Goal: Task Accomplishment & Management: Manage account settings

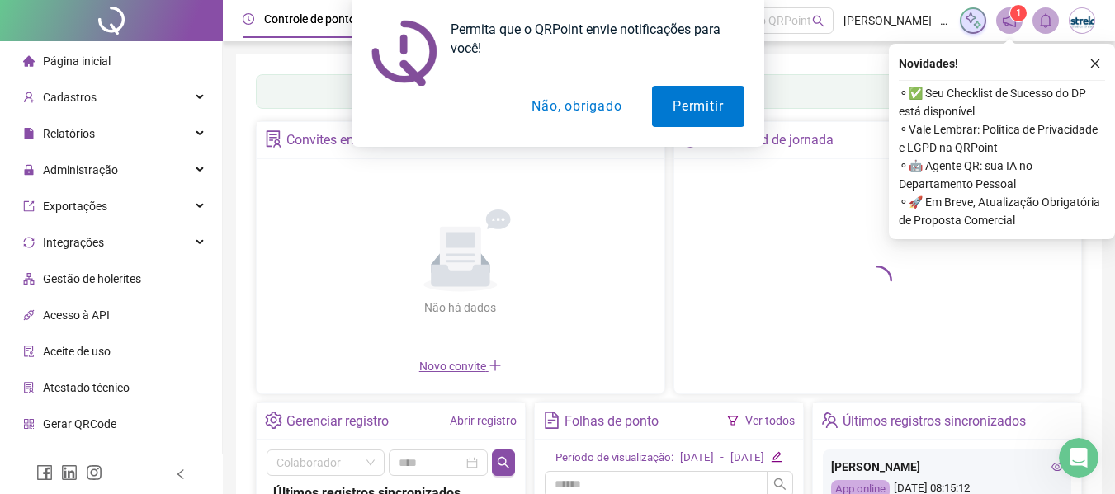
drag, startPoint x: 549, startPoint y: 102, endPoint x: 265, endPoint y: 130, distance: 285.1
click at [548, 102] on button "Não, obrigado" at bounding box center [576, 106] width 131 height 41
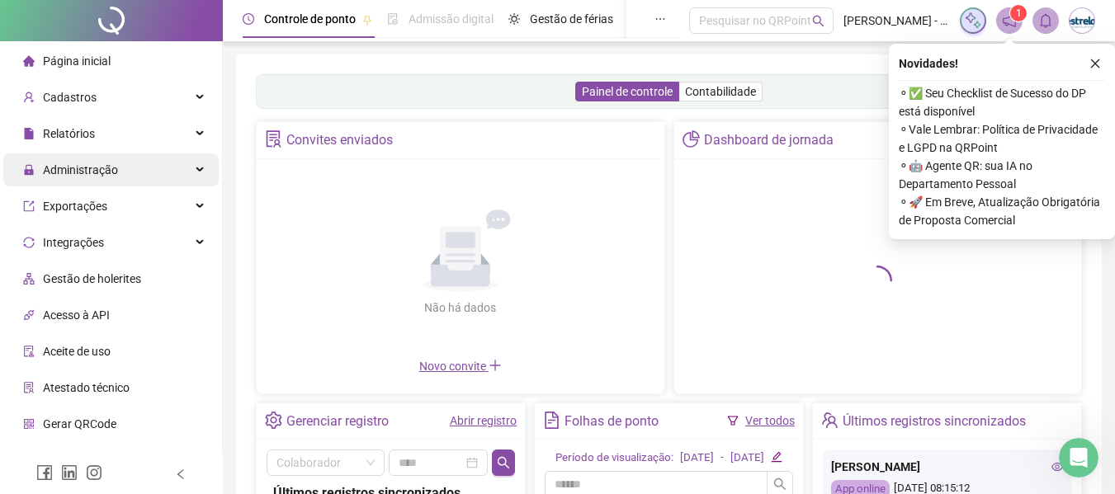
click at [135, 177] on div "Administração" at bounding box center [110, 169] width 215 height 33
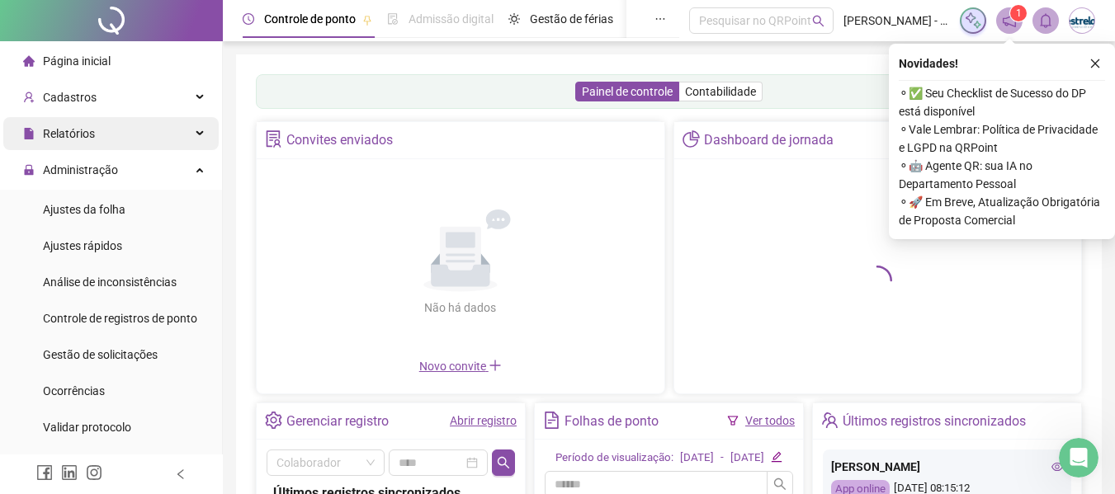
click at [104, 144] on div "Relatórios" at bounding box center [110, 133] width 215 height 33
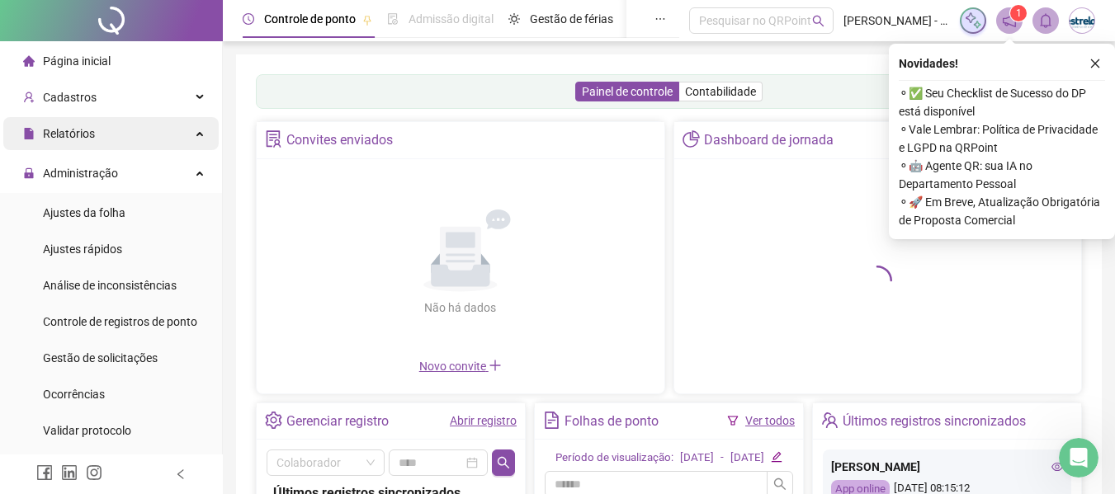
click at [92, 150] on li "Relatórios Listagem de colaboradores Listagem de atrasos Folha de ponto Listage…" at bounding box center [111, 135] width 222 height 36
click at [98, 136] on div "Relatórios" at bounding box center [110, 133] width 215 height 33
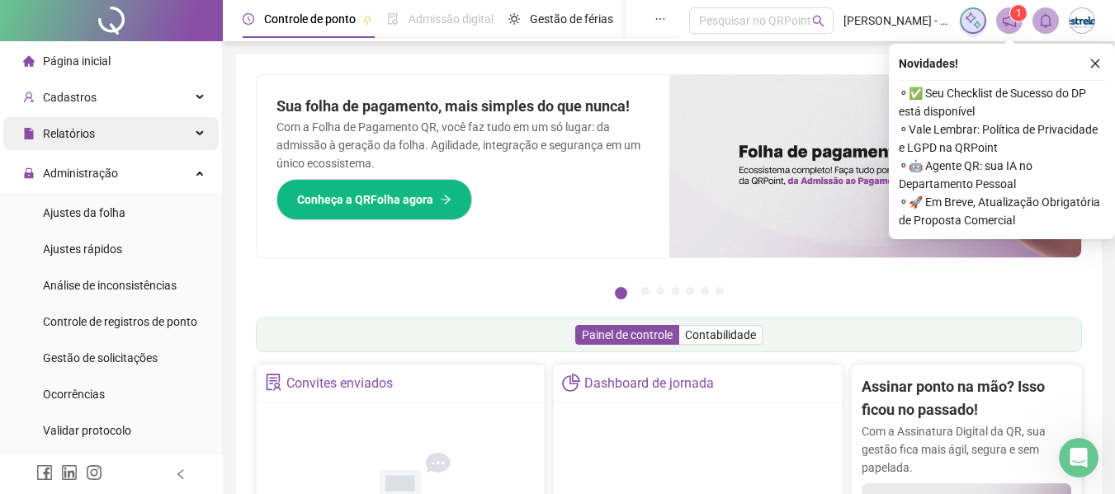
click at [102, 133] on div "Relatórios" at bounding box center [110, 133] width 215 height 33
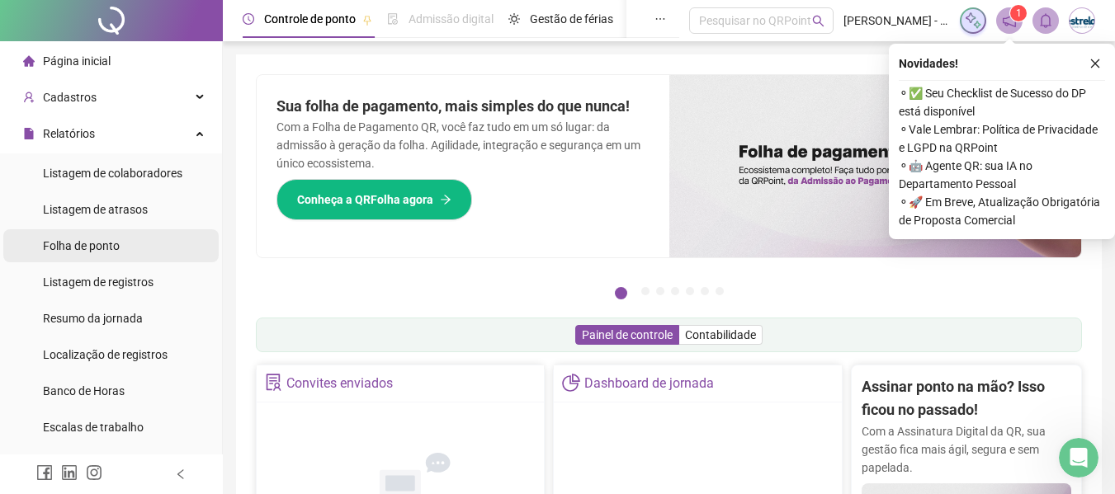
click at [85, 243] on span "Folha de ponto" at bounding box center [81, 245] width 77 height 13
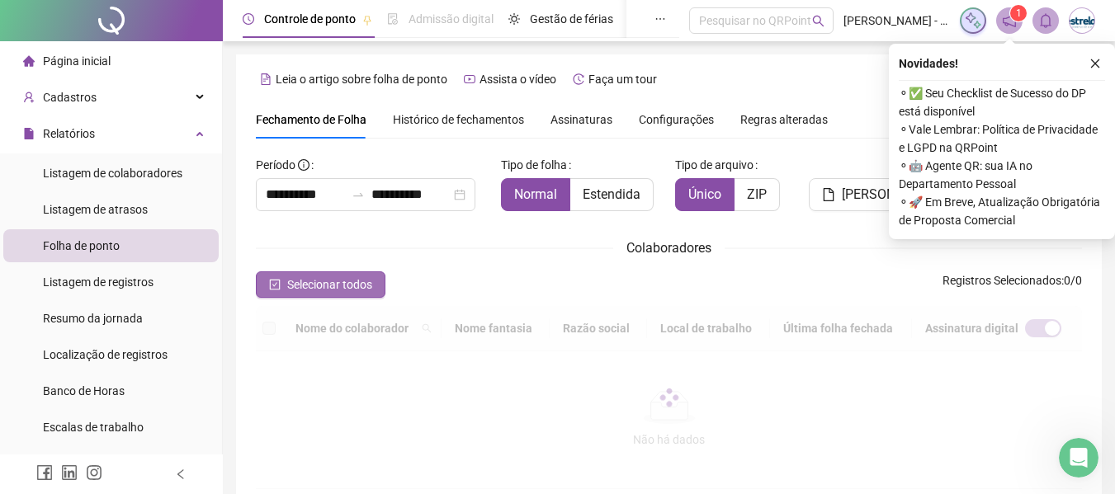
scroll to position [91, 0]
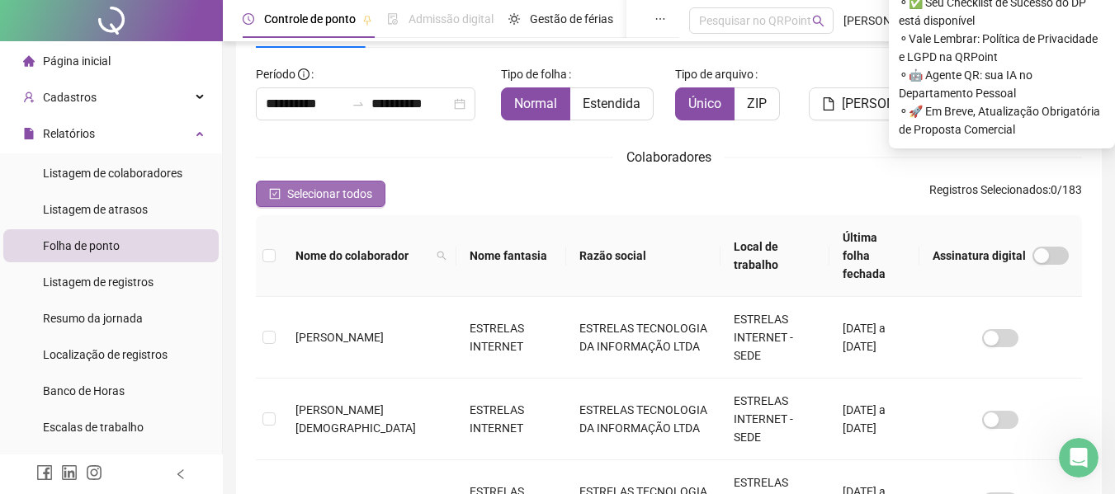
click at [328, 189] on span "Selecionar todos" at bounding box center [329, 194] width 85 height 18
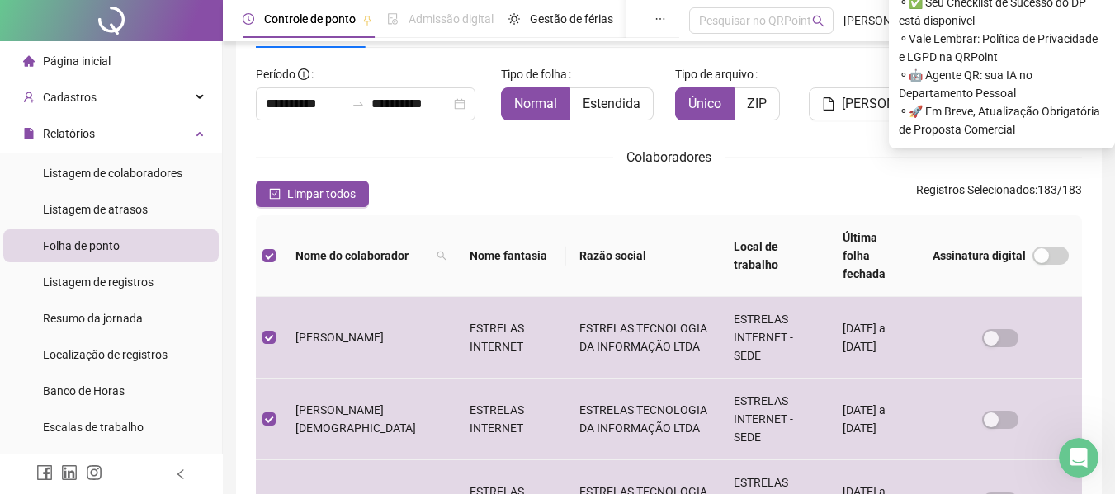
drag, startPoint x: 323, startPoint y: 189, endPoint x: 336, endPoint y: 141, distance: 49.6
click at [323, 190] on span "Limpar todos" at bounding box center [321, 194] width 68 height 18
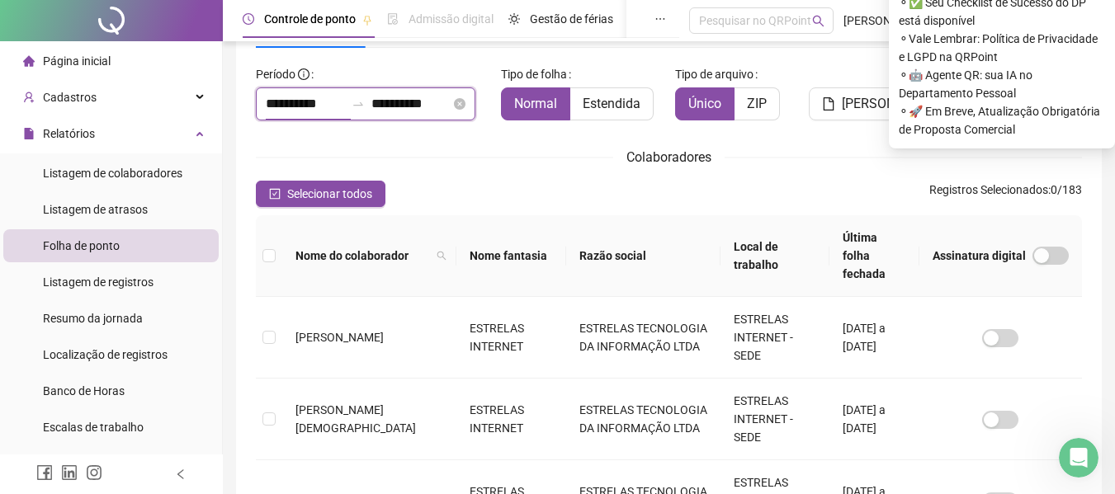
click at [329, 97] on input "**********" at bounding box center [305, 104] width 79 height 20
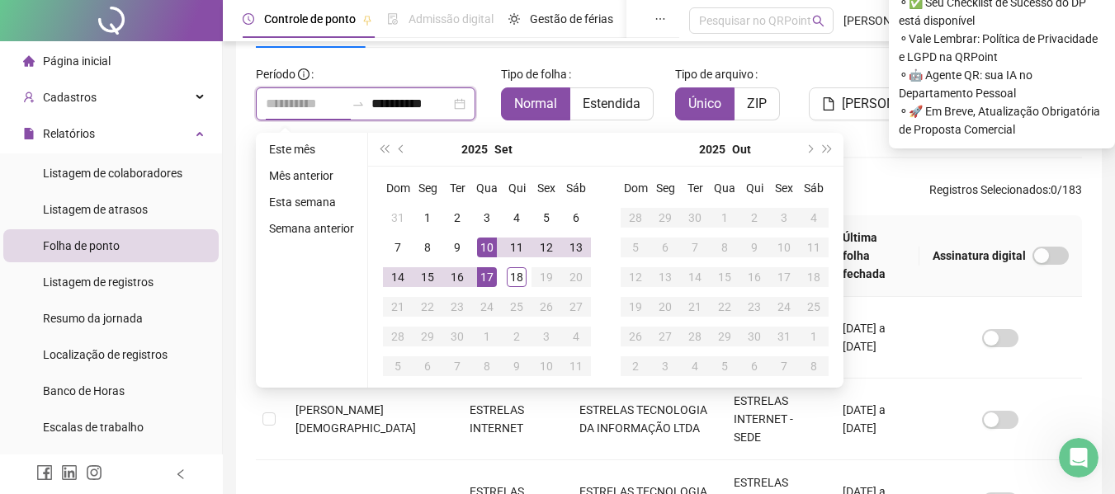
type input "**********"
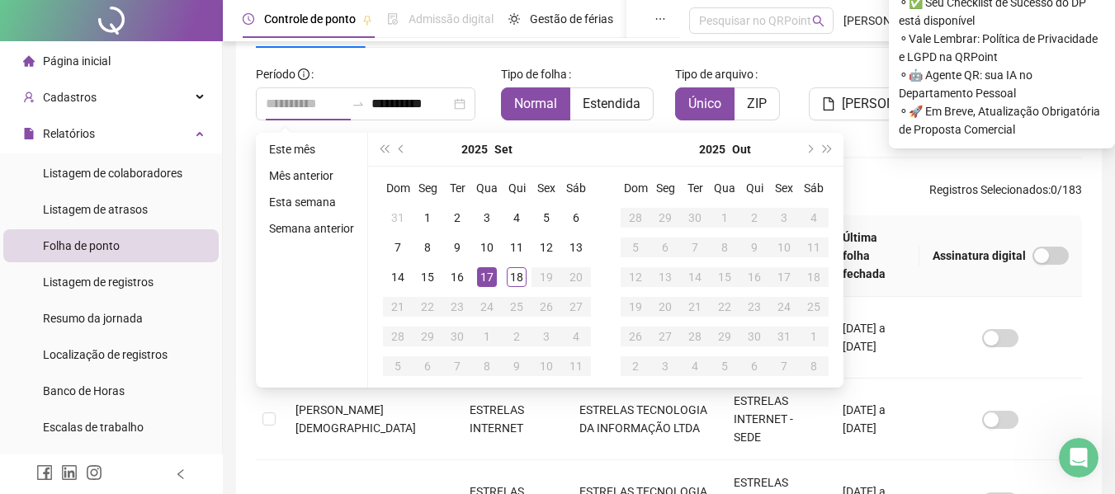
click at [488, 275] on div "17" at bounding box center [487, 277] width 20 height 20
click at [488, 276] on div "17" at bounding box center [487, 277] width 20 height 20
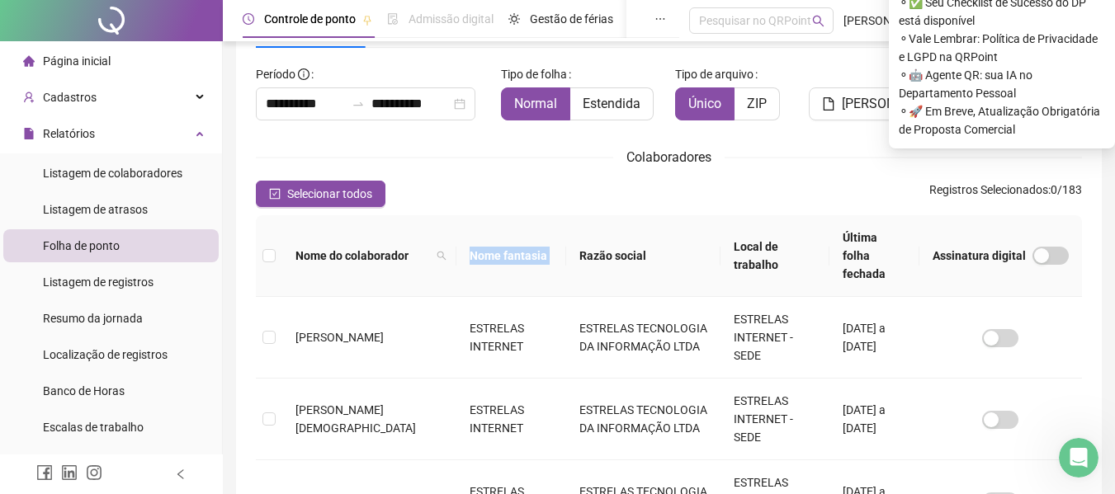
click at [488, 276] on th "Nome fantasia" at bounding box center [511, 256] width 110 height 82
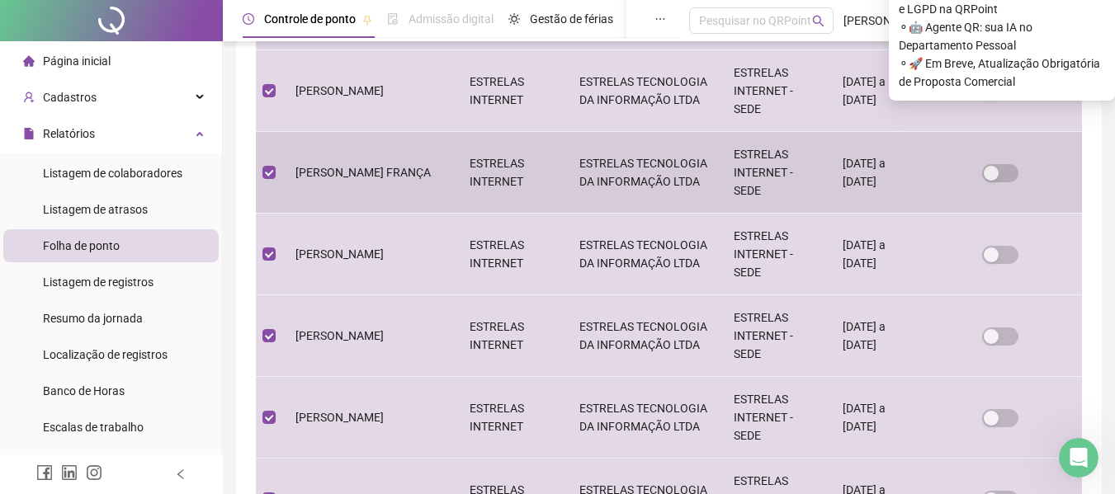
scroll to position [836, 0]
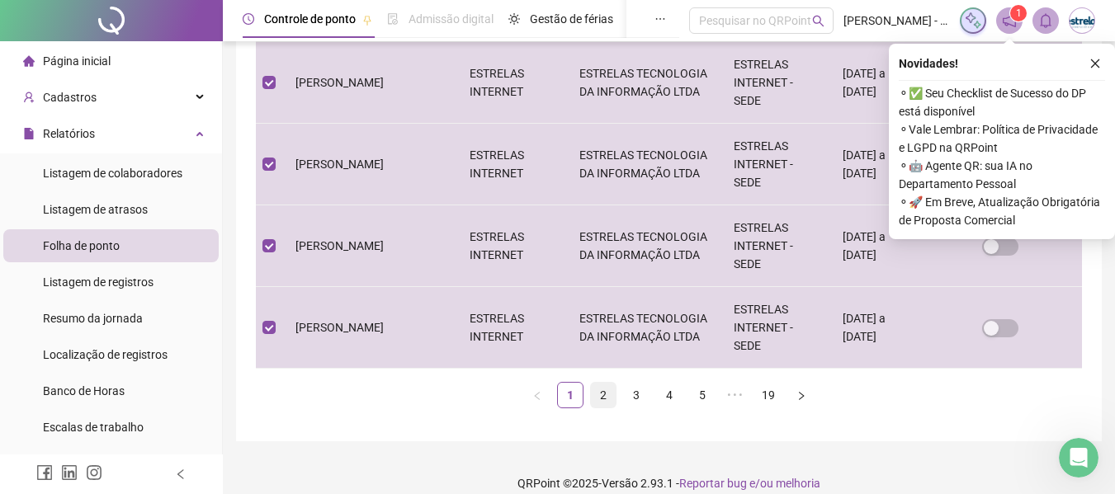
click at [608, 383] on link "2" at bounding box center [603, 395] width 25 height 25
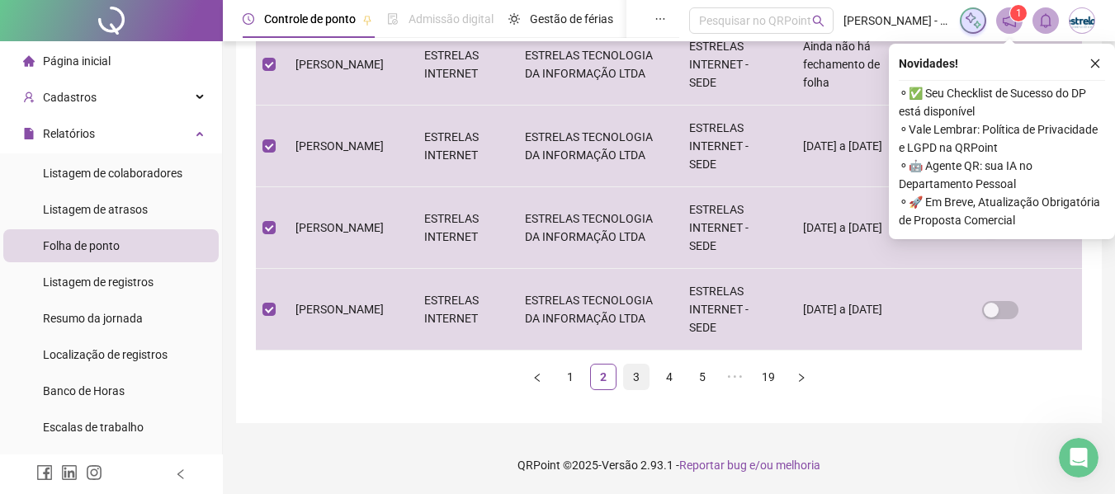
click at [634, 380] on link "3" at bounding box center [636, 377] width 25 height 25
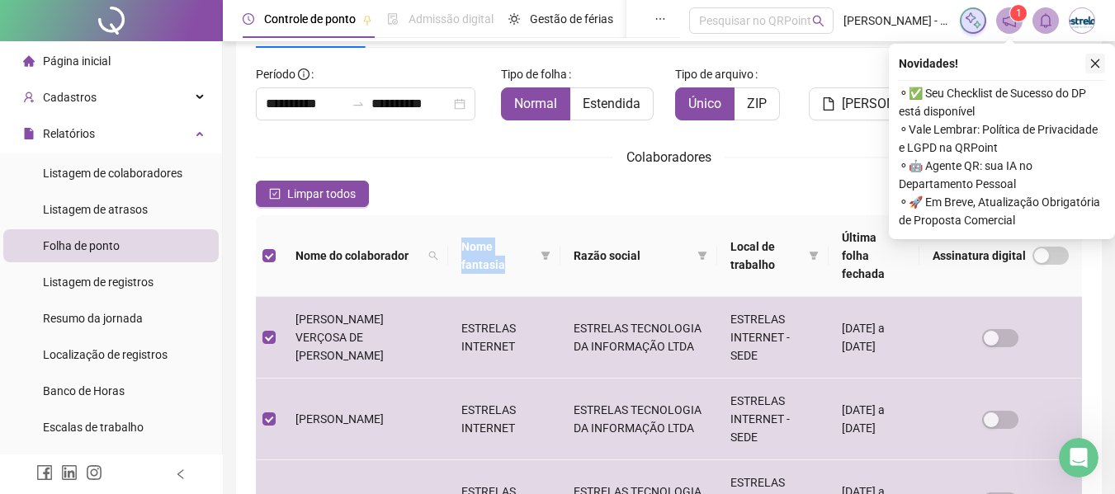
click at [1091, 62] on icon "close" at bounding box center [1095, 64] width 12 height 12
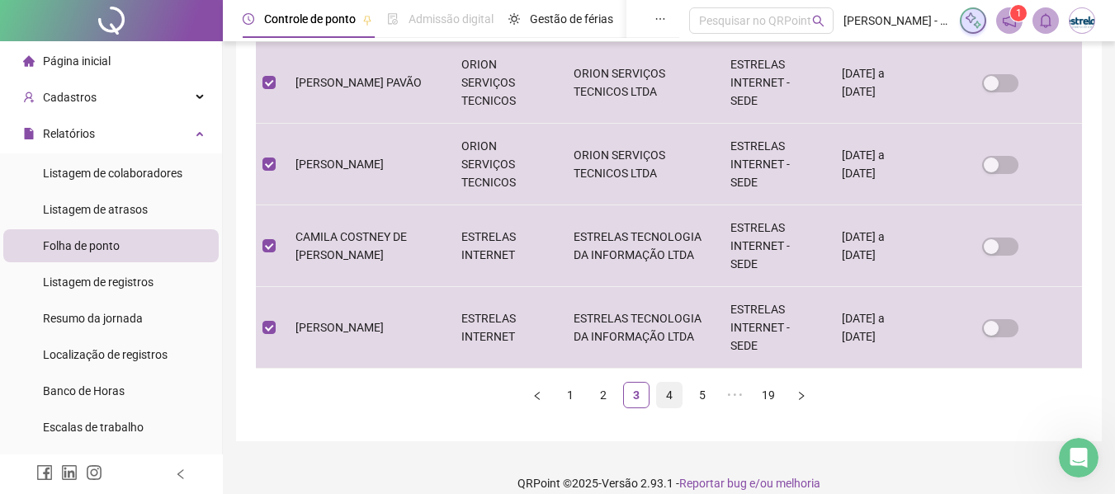
click at [672, 383] on link "4" at bounding box center [669, 395] width 25 height 25
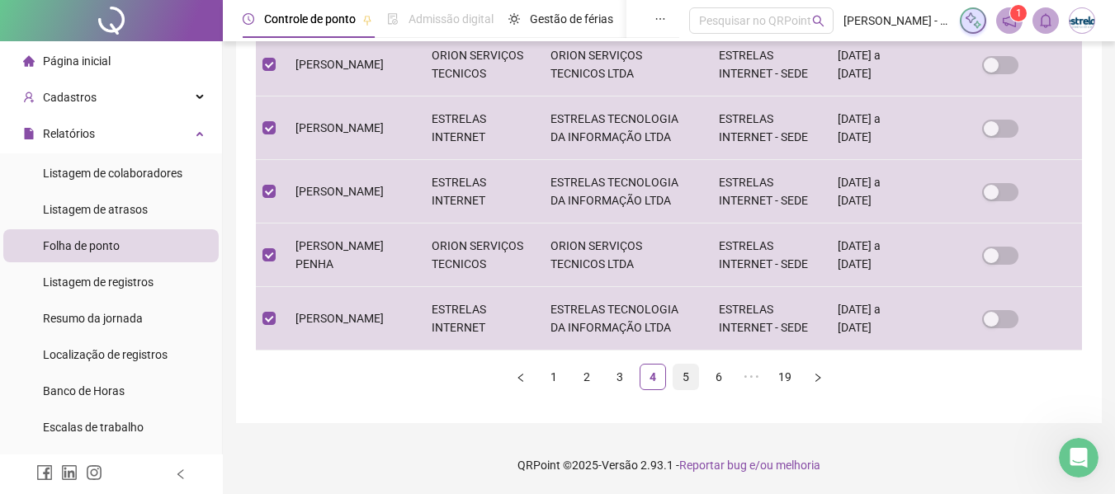
click at [689, 380] on link "5" at bounding box center [685, 377] width 25 height 25
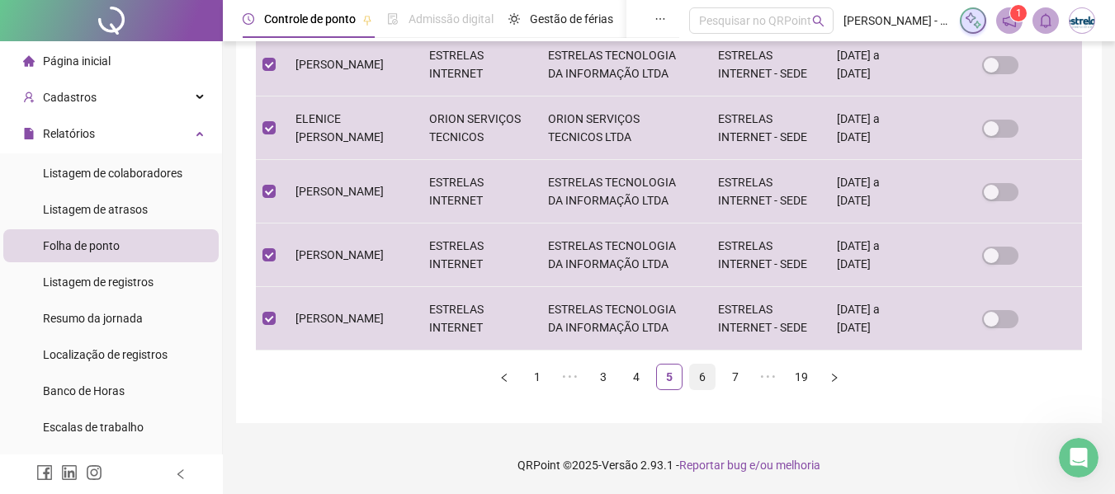
click at [699, 383] on link "6" at bounding box center [702, 377] width 25 height 25
click at [710, 379] on link "7" at bounding box center [702, 377] width 25 height 25
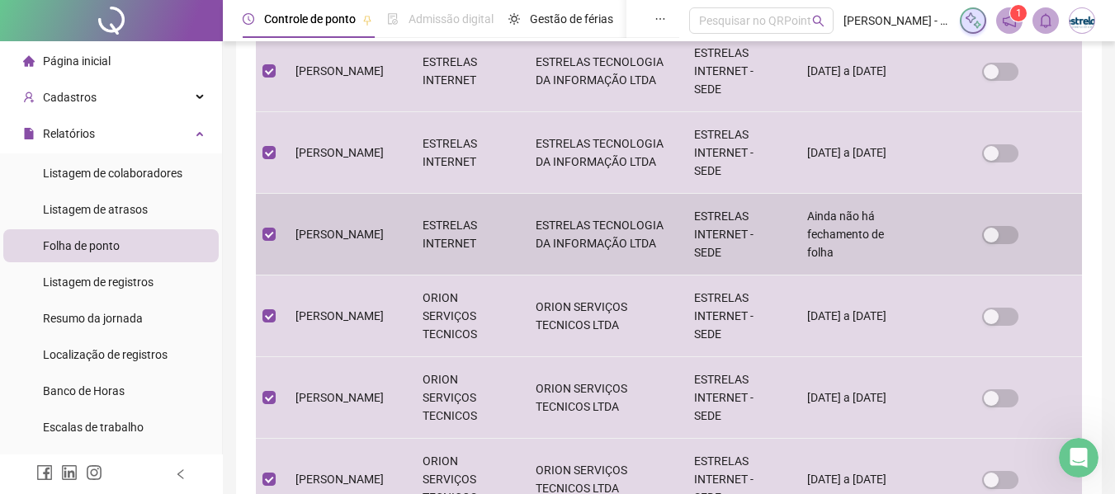
scroll to position [751, 0]
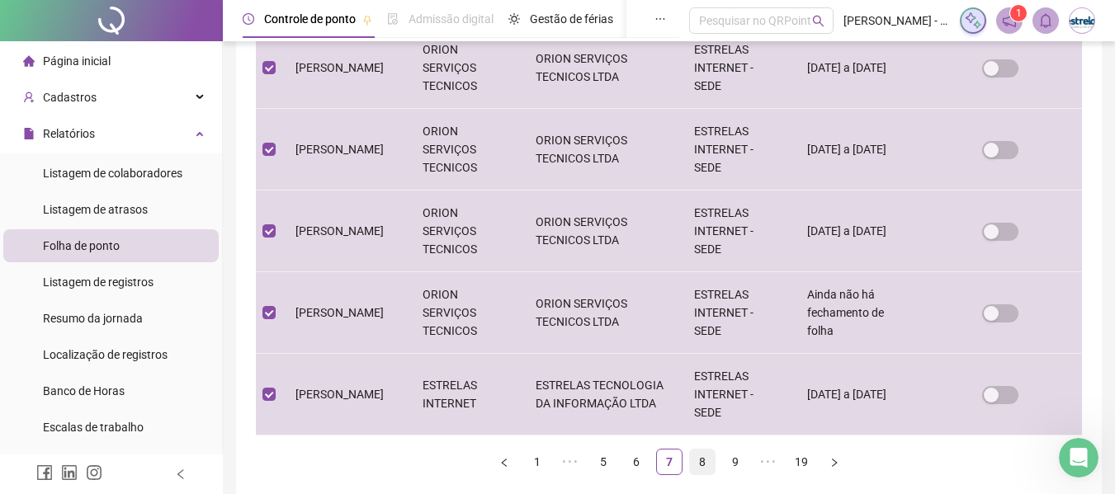
click at [700, 463] on link "8" at bounding box center [702, 462] width 25 height 25
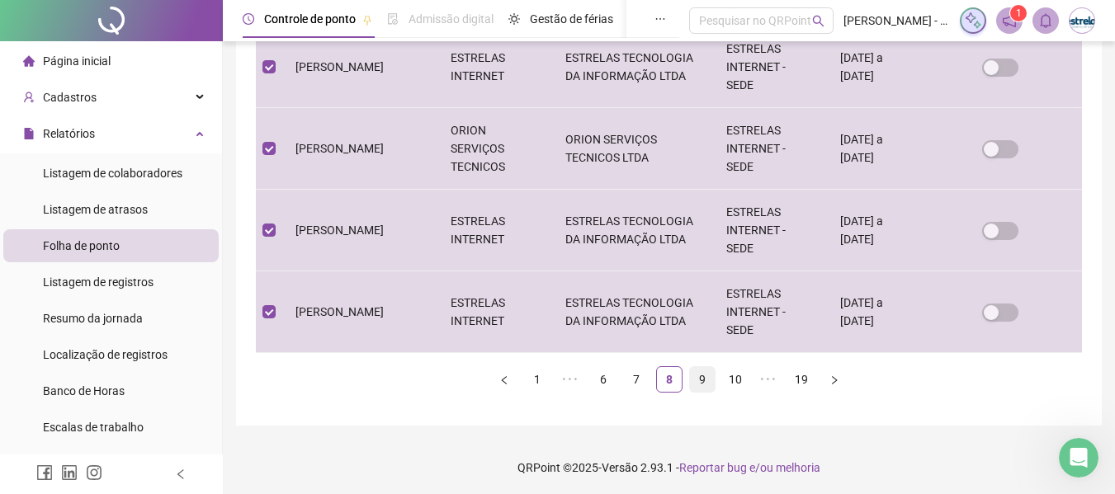
click at [703, 384] on link "9" at bounding box center [702, 379] width 25 height 25
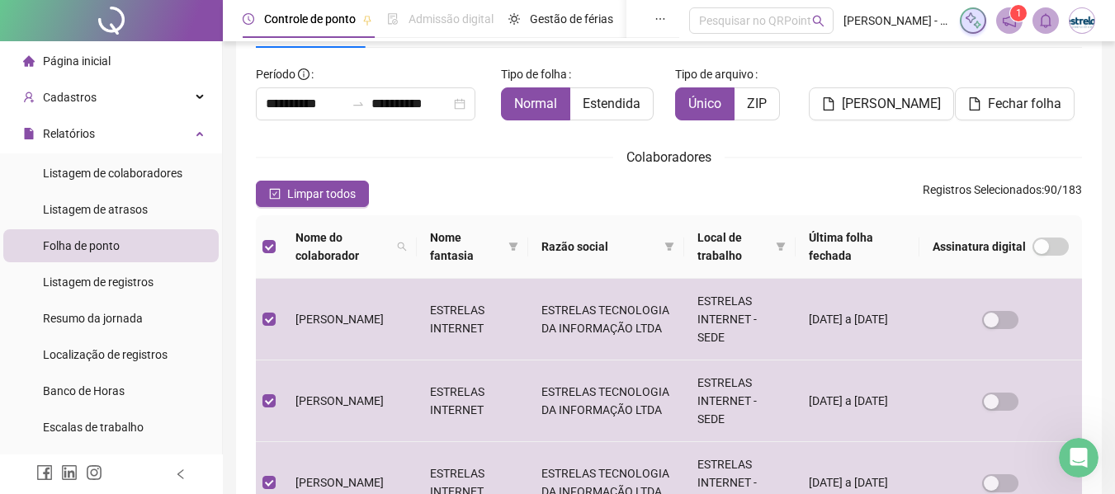
click at [469, 165] on div "Colaboradores" at bounding box center [669, 157] width 826 height 21
click at [851, 110] on span "[PERSON_NAME]" at bounding box center [891, 104] width 99 height 20
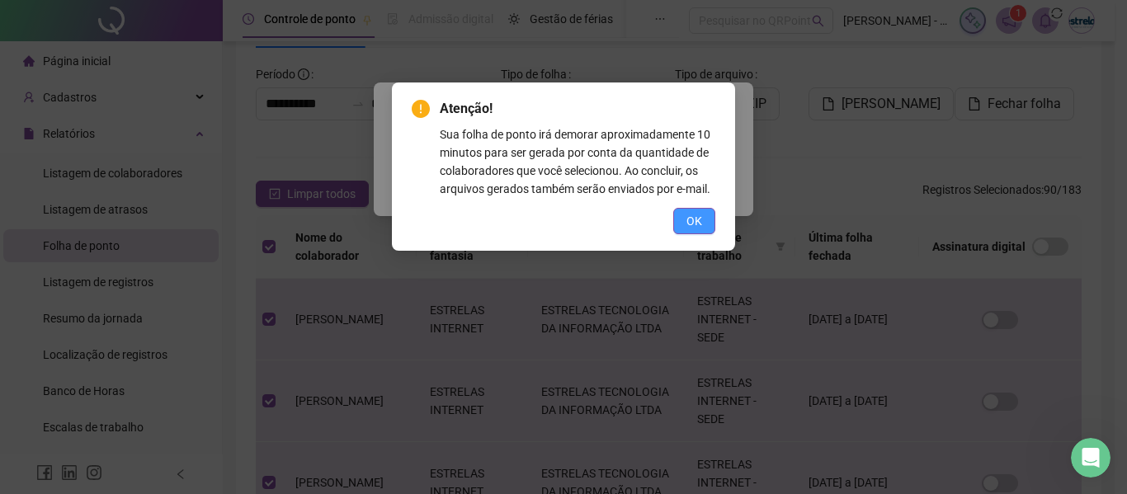
drag, startPoint x: 685, startPoint y: 221, endPoint x: 719, endPoint y: 213, distance: 34.8
click at [686, 222] on button "OK" at bounding box center [694, 221] width 42 height 26
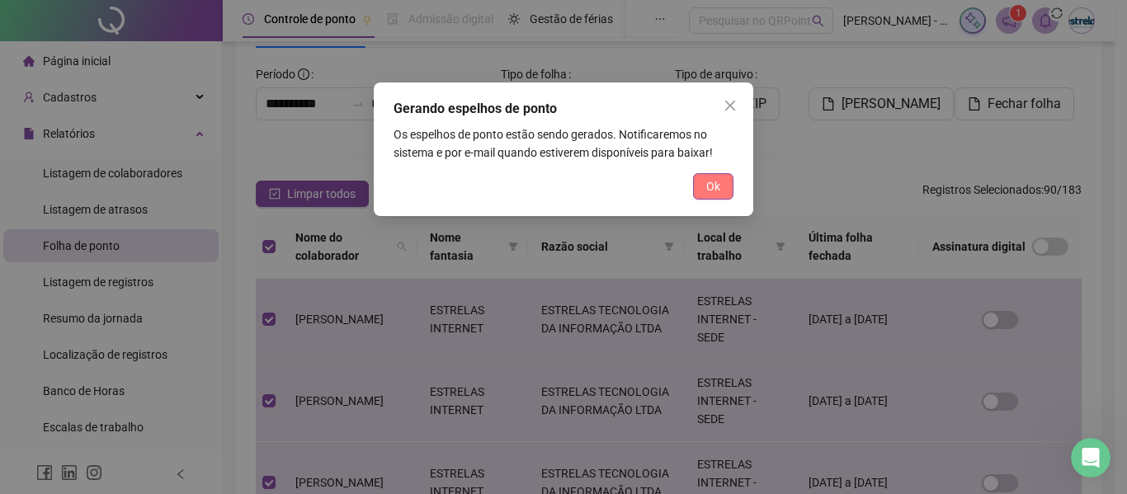
click at [720, 196] on button "Ok" at bounding box center [713, 186] width 40 height 26
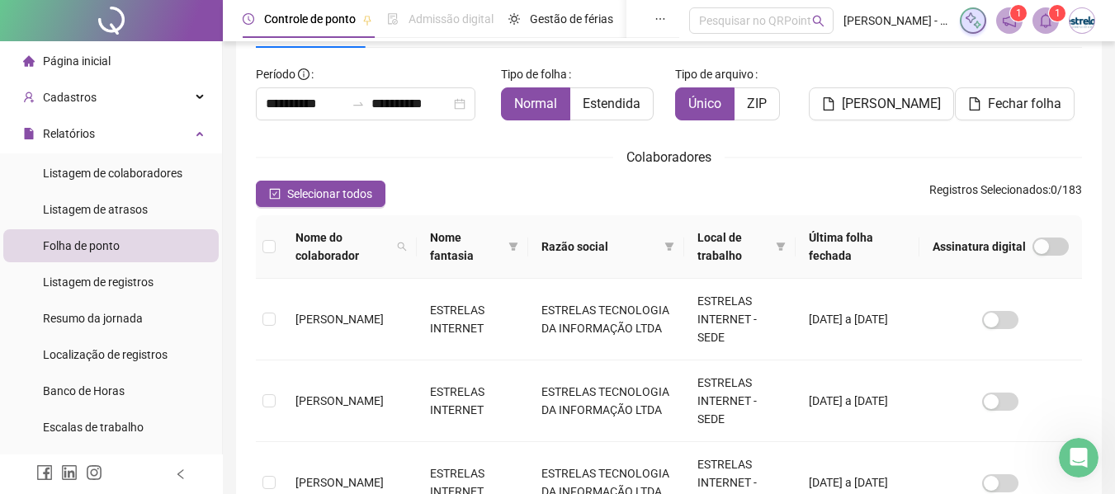
click at [1044, 21] on icon "bell" at bounding box center [1045, 20] width 15 height 15
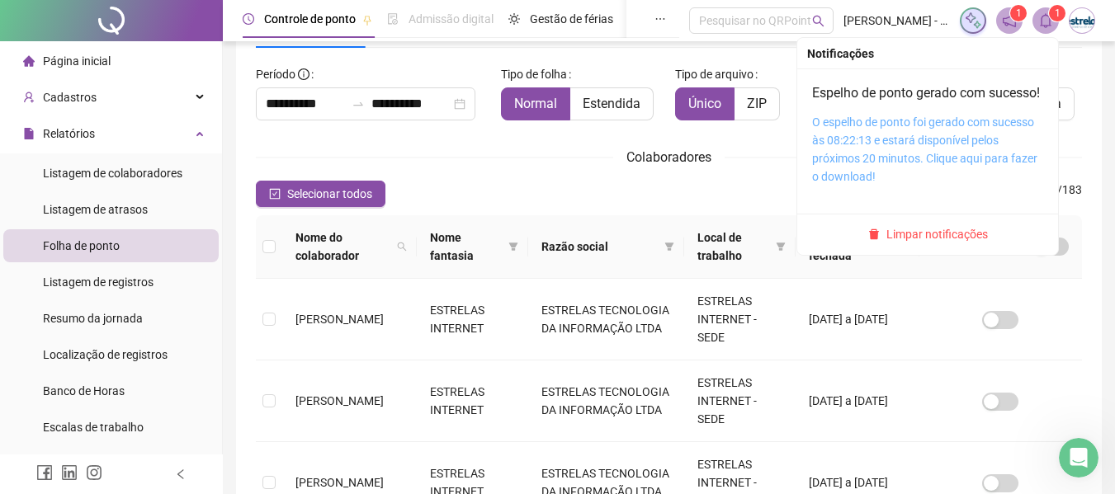
click at [956, 141] on link "O espelho de ponto foi gerado com sucesso às 08:22:13 e estará disponível pelos…" at bounding box center [924, 150] width 225 height 68
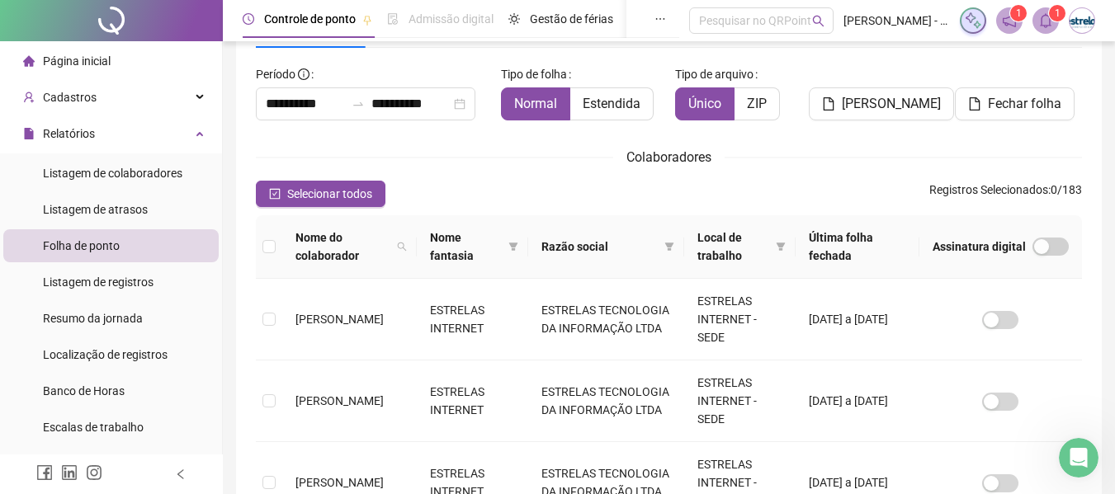
click at [1049, 15] on sup "1" at bounding box center [1057, 13] width 17 height 17
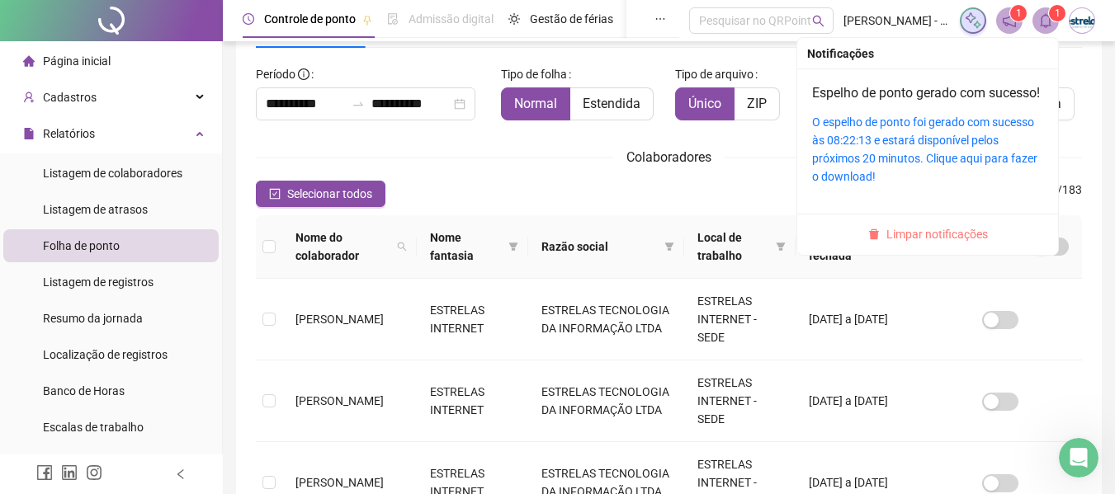
click at [949, 243] on span "Limpar notificações" at bounding box center [936, 234] width 101 height 18
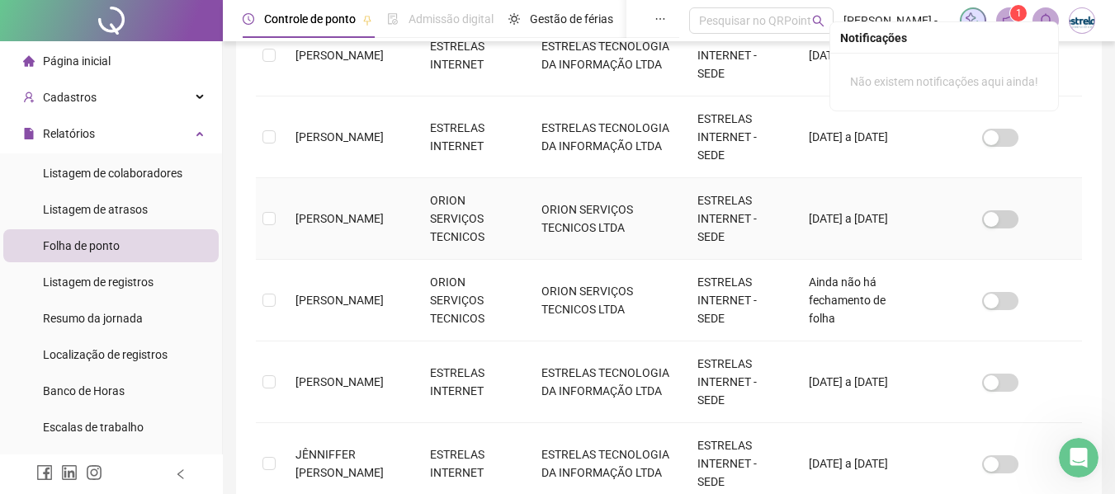
scroll to position [836, 0]
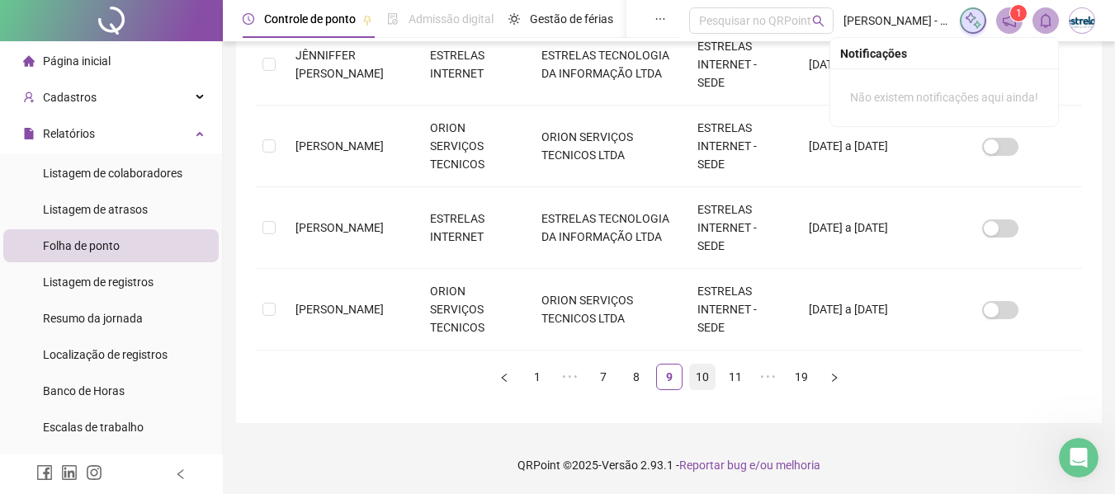
click at [696, 381] on link "10" at bounding box center [702, 377] width 25 height 25
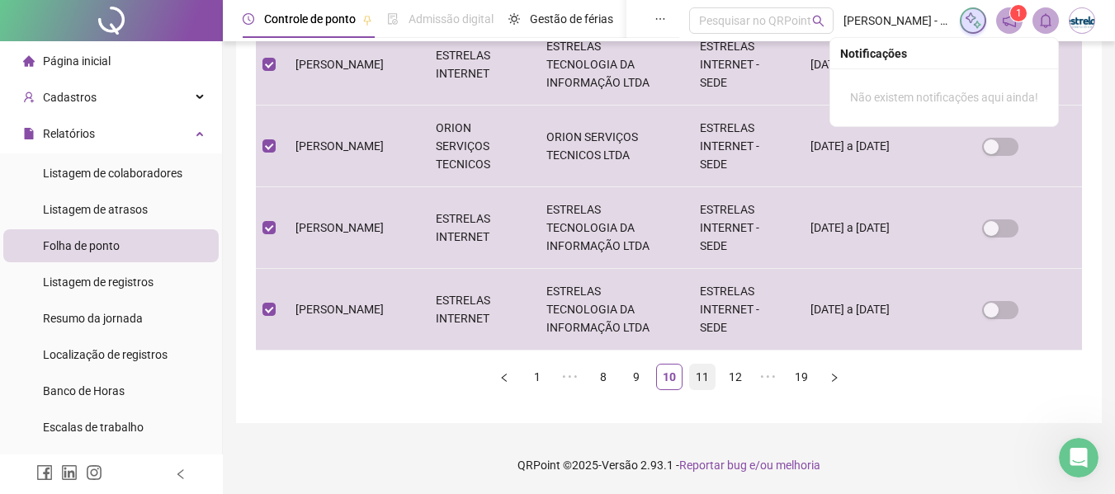
click at [695, 378] on link "11" at bounding box center [702, 377] width 25 height 25
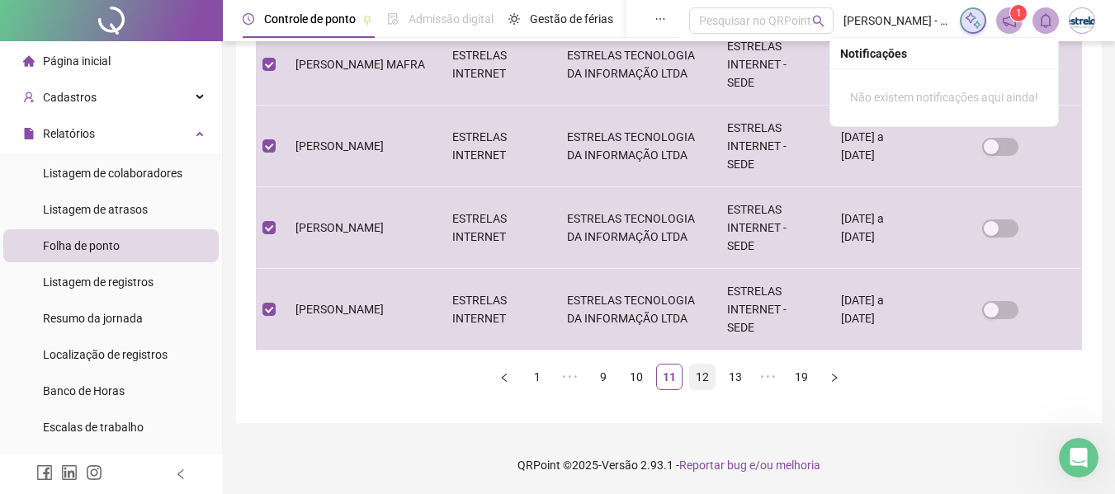
click at [702, 377] on link "12" at bounding box center [702, 377] width 25 height 25
click at [704, 378] on link "13" at bounding box center [702, 377] width 25 height 25
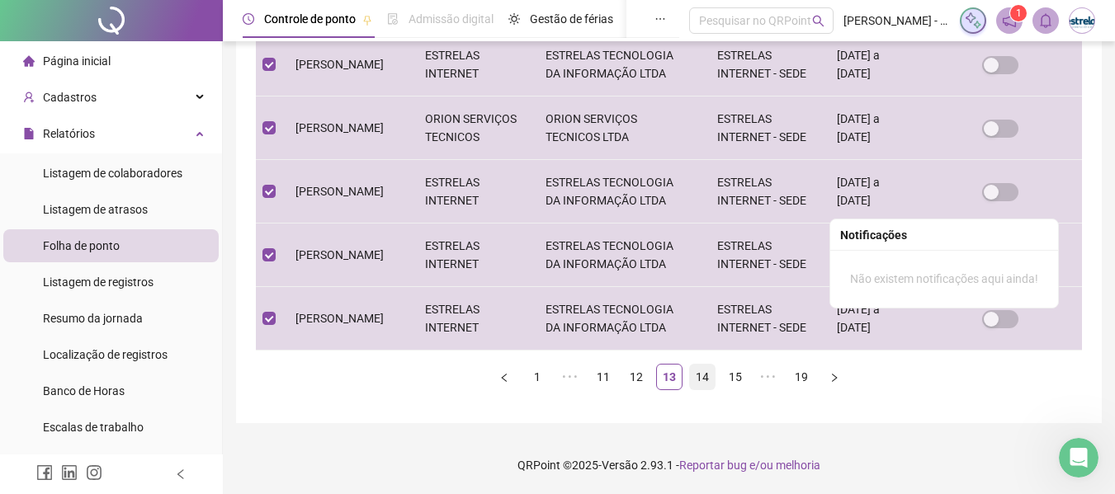
click at [709, 374] on link "14" at bounding box center [702, 377] width 25 height 25
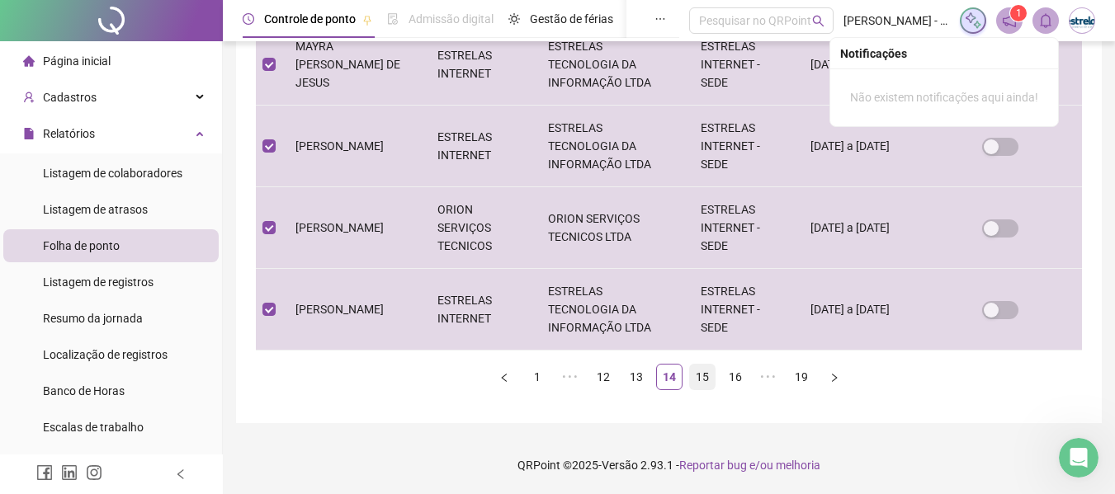
click at [706, 379] on link "15" at bounding box center [702, 377] width 25 height 25
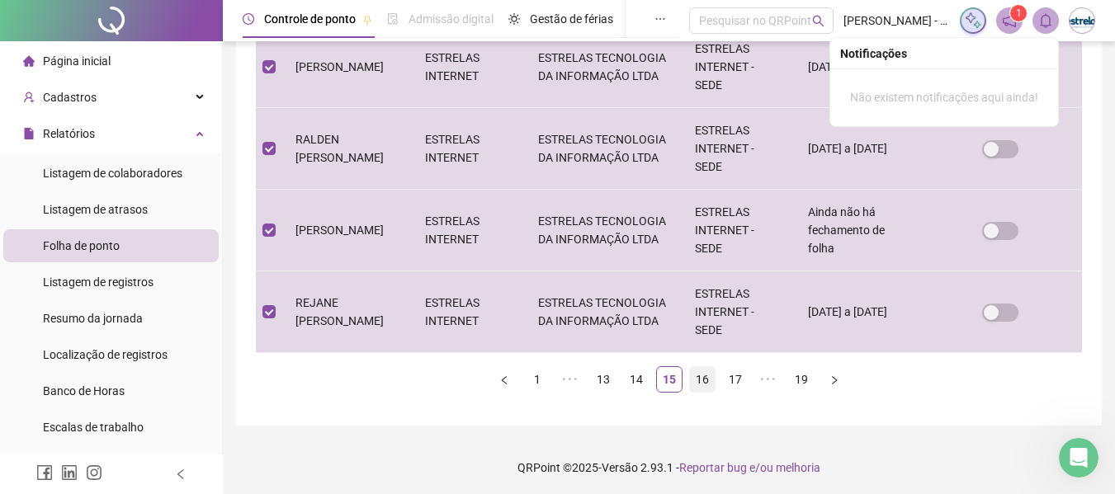
click at [700, 379] on link "16" at bounding box center [702, 379] width 25 height 25
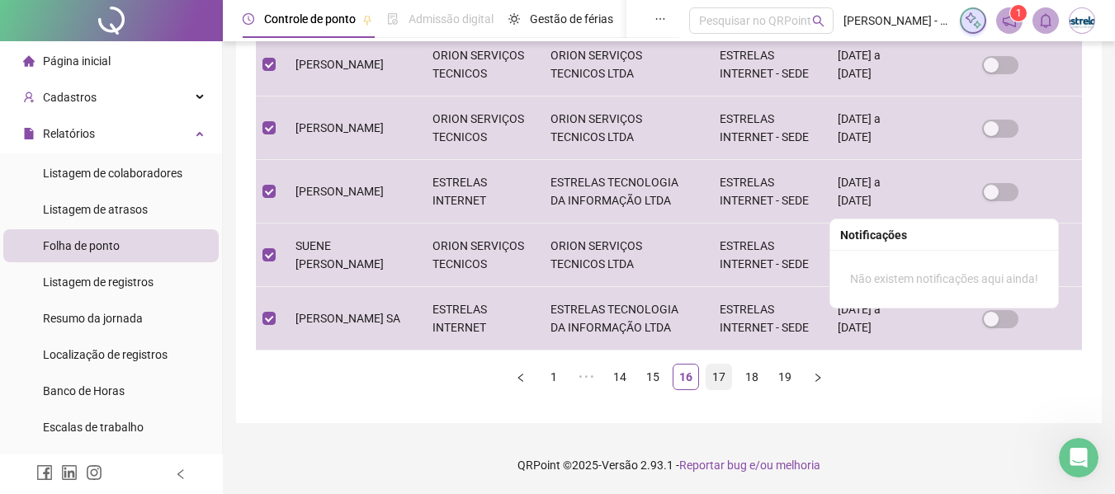
click at [717, 384] on link "17" at bounding box center [718, 377] width 25 height 25
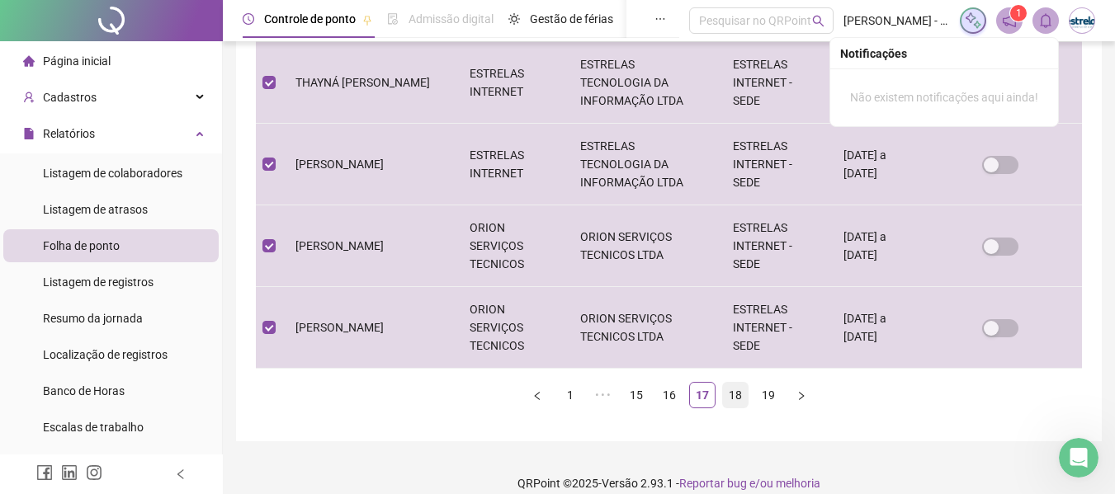
click at [733, 383] on link "18" at bounding box center [735, 395] width 25 height 25
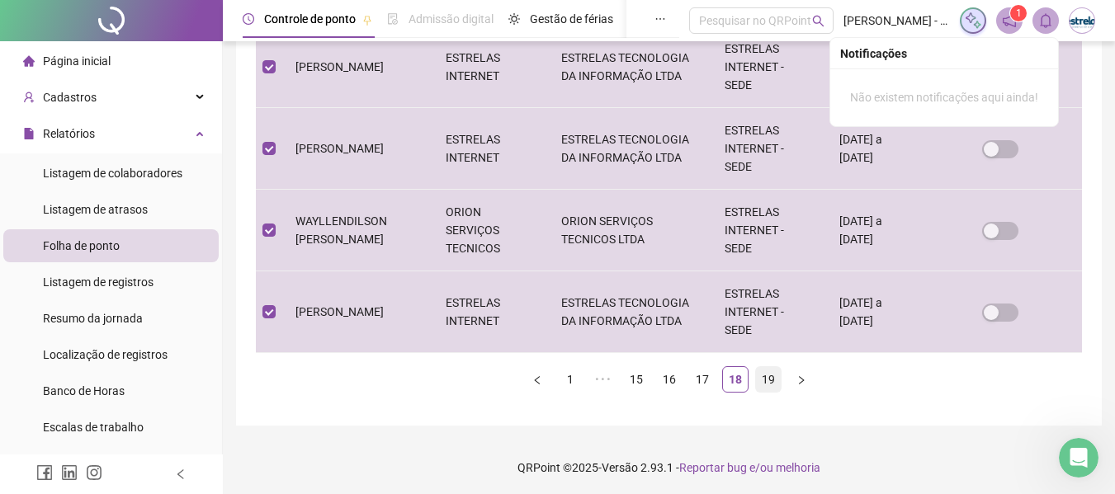
click at [771, 382] on link "19" at bounding box center [768, 379] width 25 height 25
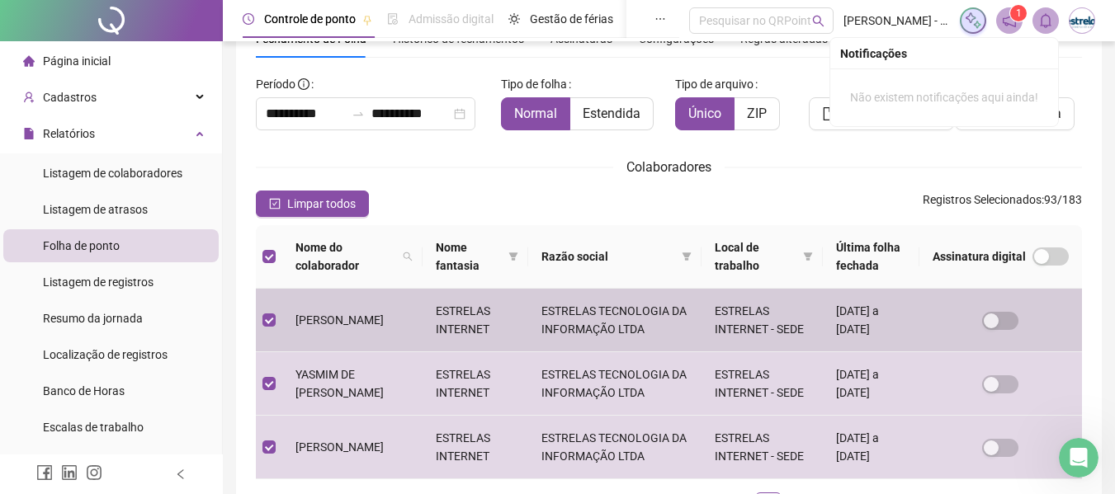
scroll to position [0, 0]
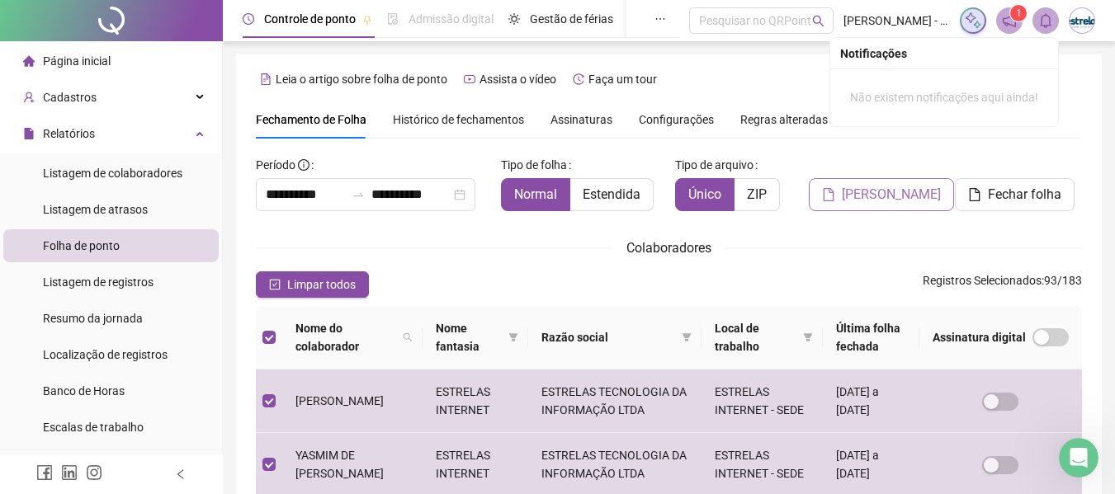
click at [891, 196] on span "[PERSON_NAME]" at bounding box center [891, 195] width 99 height 20
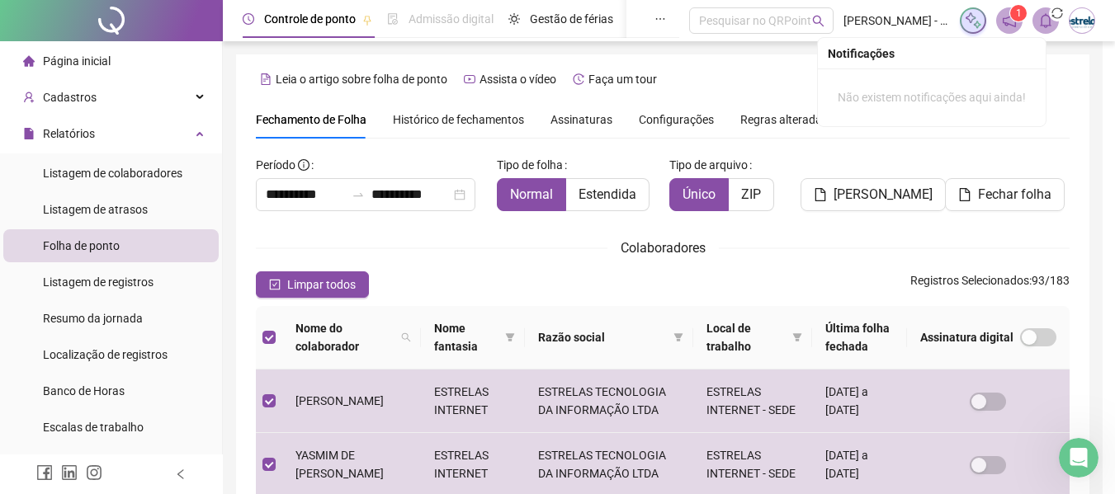
scroll to position [91, 0]
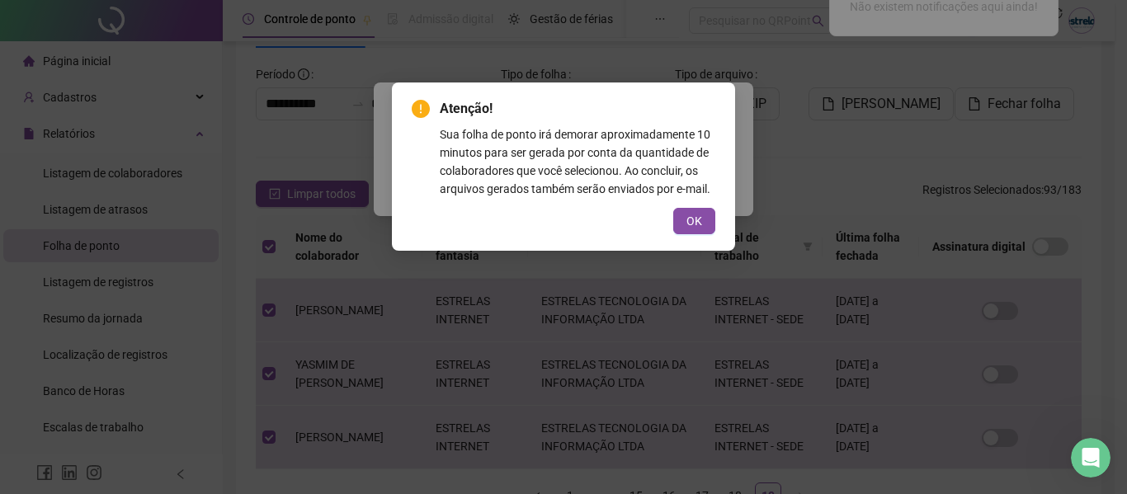
drag, startPoint x: 705, startPoint y: 212, endPoint x: 722, endPoint y: 205, distance: 18.1
click at [705, 212] on button "OK" at bounding box center [694, 221] width 42 height 26
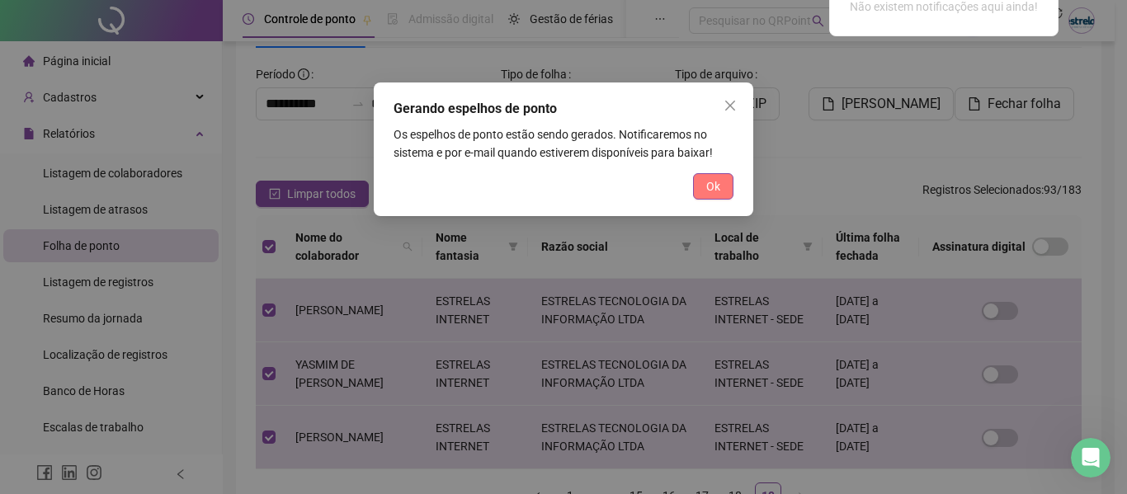
drag, startPoint x: 723, startPoint y: 189, endPoint x: 830, endPoint y: 177, distance: 107.9
click at [724, 189] on button "Ok" at bounding box center [713, 186] width 40 height 26
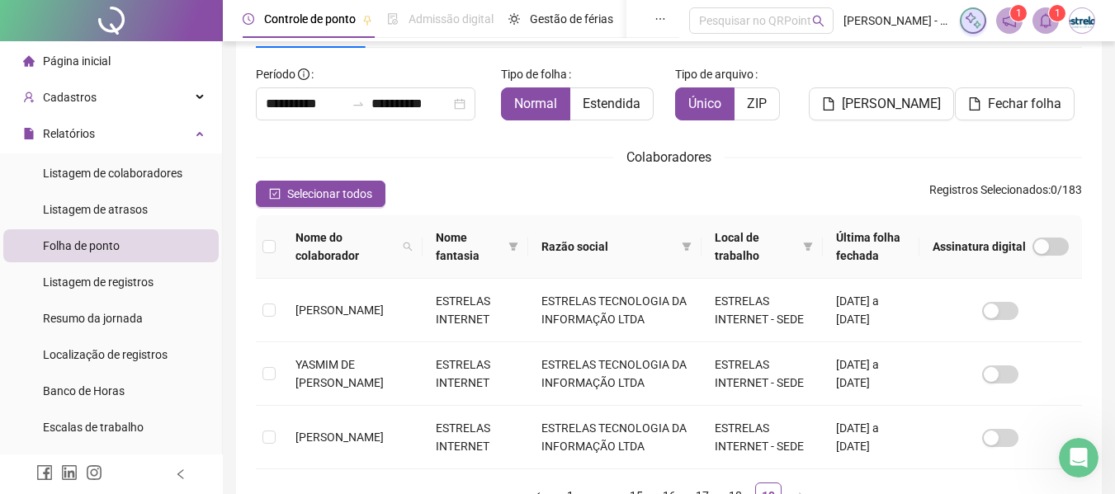
click at [1052, 17] on sup "1" at bounding box center [1057, 13] width 17 height 17
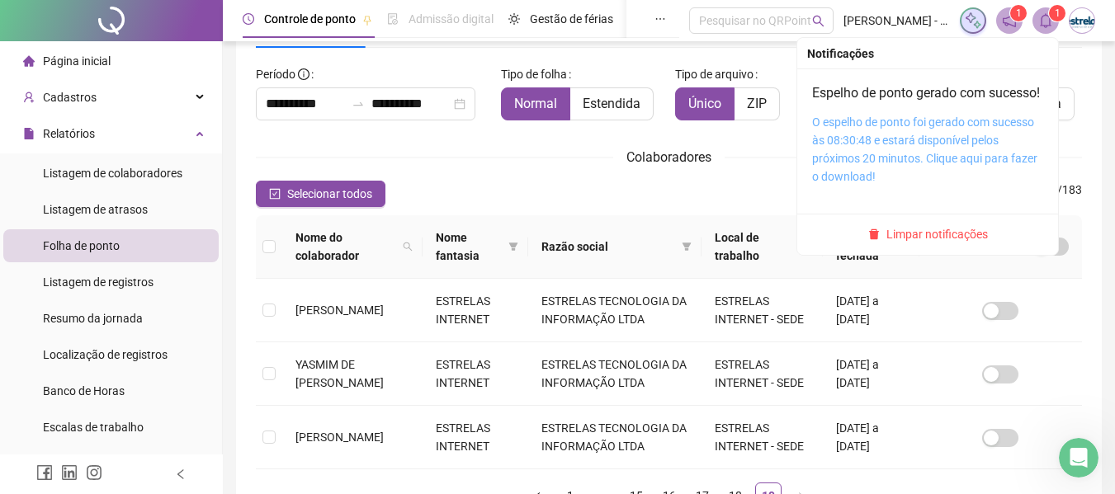
click at [963, 144] on link "O espelho de ponto foi gerado com sucesso às 08:30:48 e estará disponível pelos…" at bounding box center [924, 150] width 225 height 68
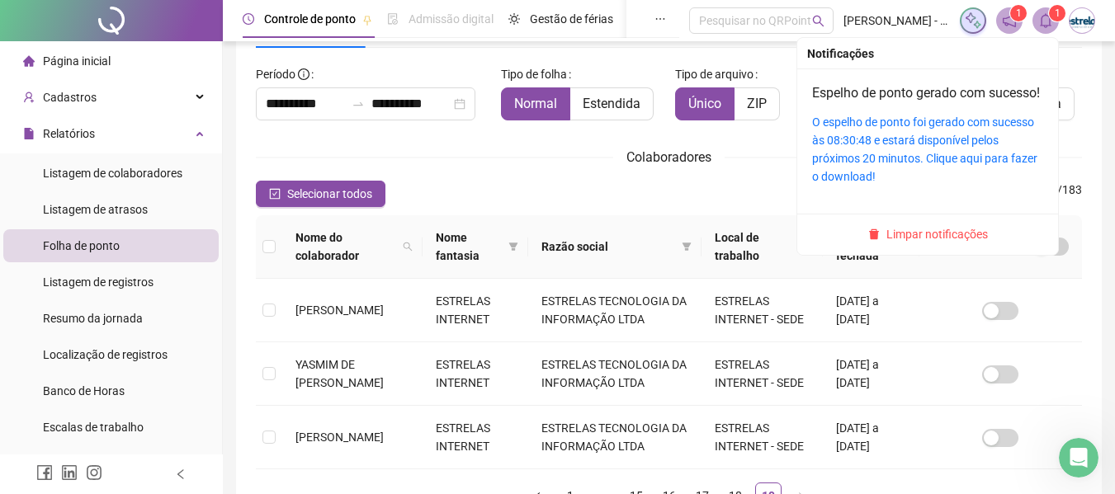
click at [1051, 15] on sup "1" at bounding box center [1057, 13] width 17 height 17
click at [944, 243] on span "Limpar notificações" at bounding box center [936, 234] width 101 height 18
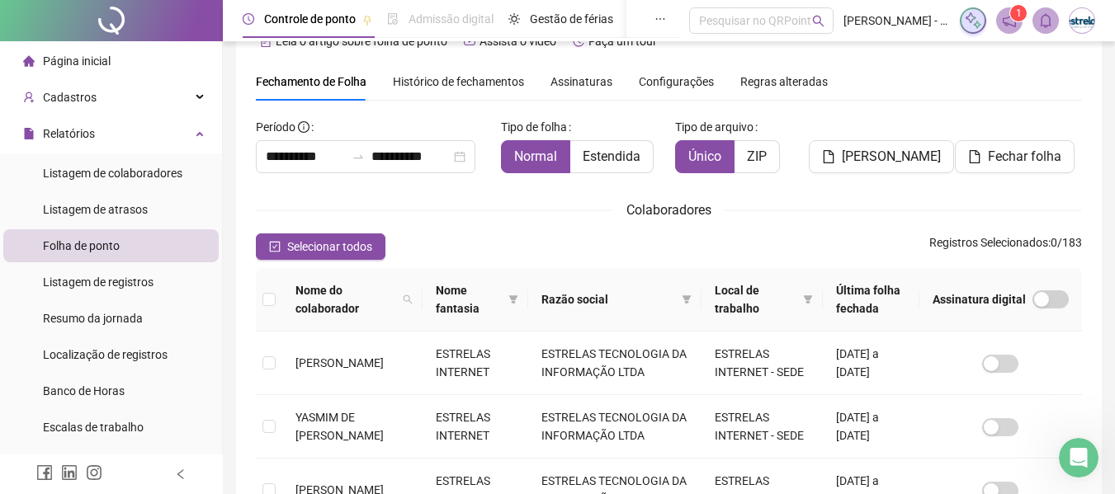
scroll to position [8, 0]
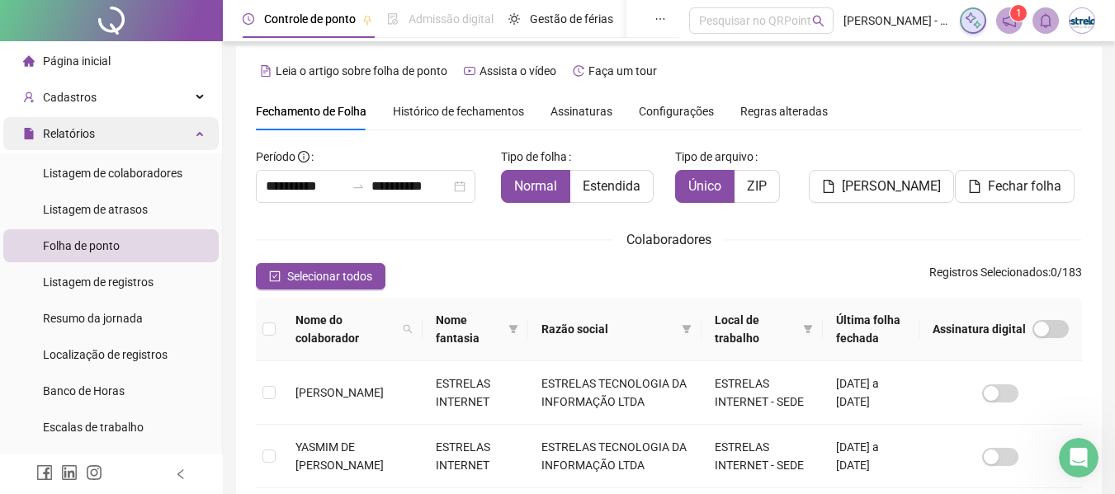
click at [93, 136] on span "Relatórios" at bounding box center [69, 133] width 52 height 13
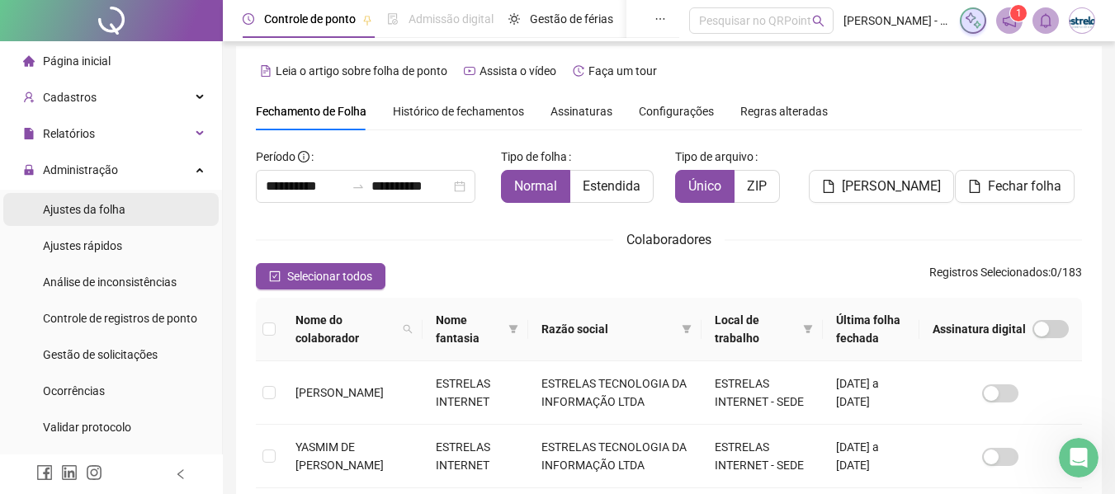
click at [99, 213] on span "Ajustes da folha" at bounding box center [84, 209] width 83 height 13
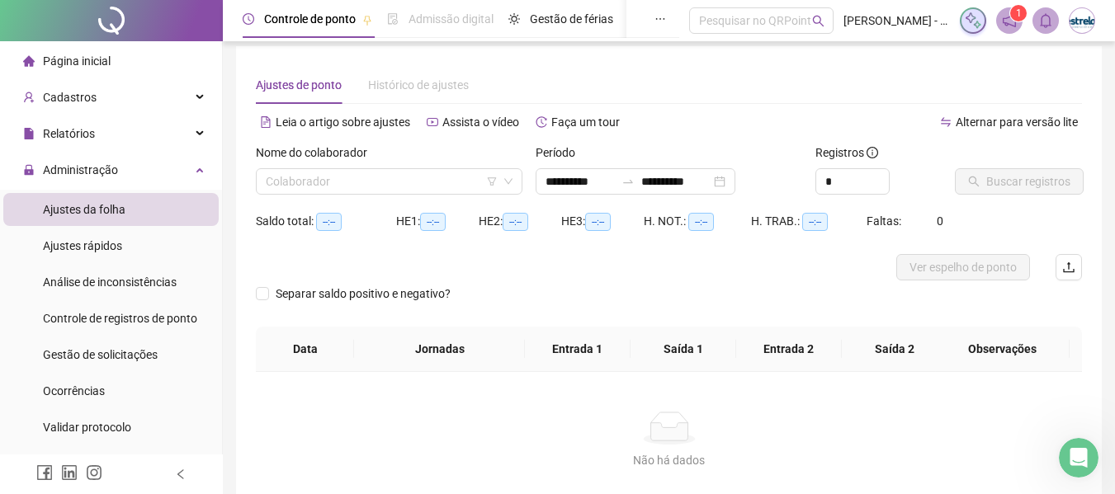
type input "**********"
click at [281, 181] on input "search" at bounding box center [382, 181] width 232 height 25
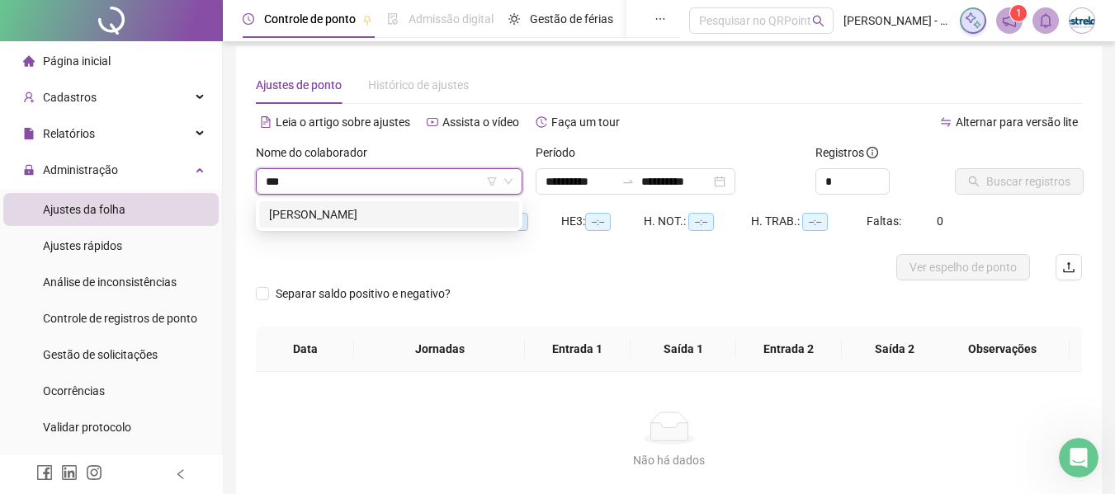
type input "****"
click at [304, 215] on div "[PERSON_NAME]" at bounding box center [389, 214] width 240 height 18
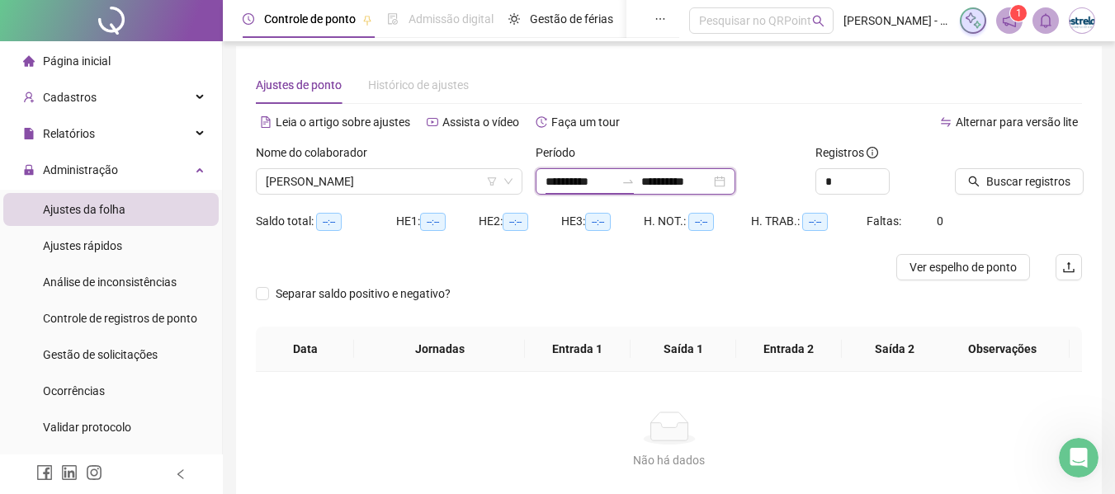
click at [606, 182] on input "**********" at bounding box center [579, 181] width 69 height 18
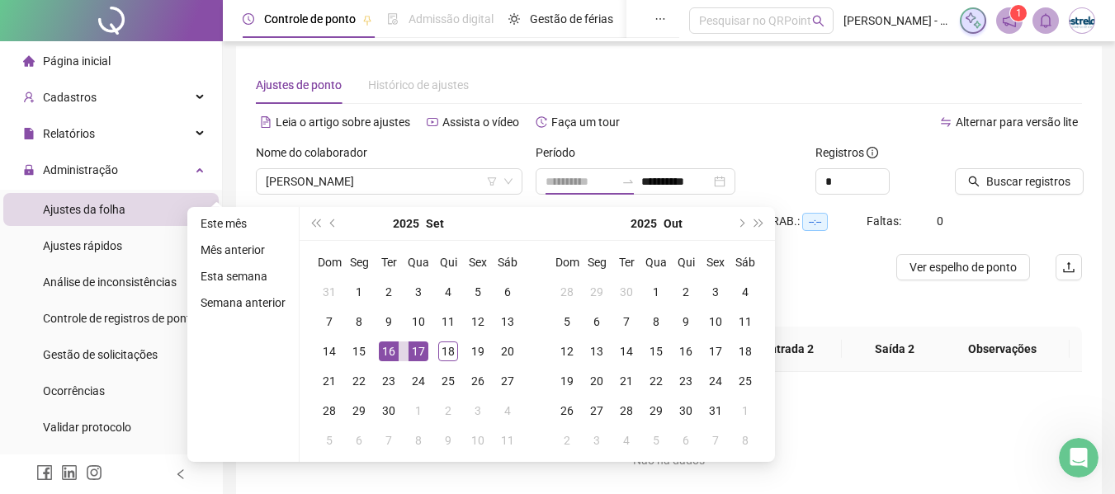
click at [391, 350] on div "16" at bounding box center [389, 352] width 20 height 20
click at [415, 351] on div "17" at bounding box center [418, 352] width 20 height 20
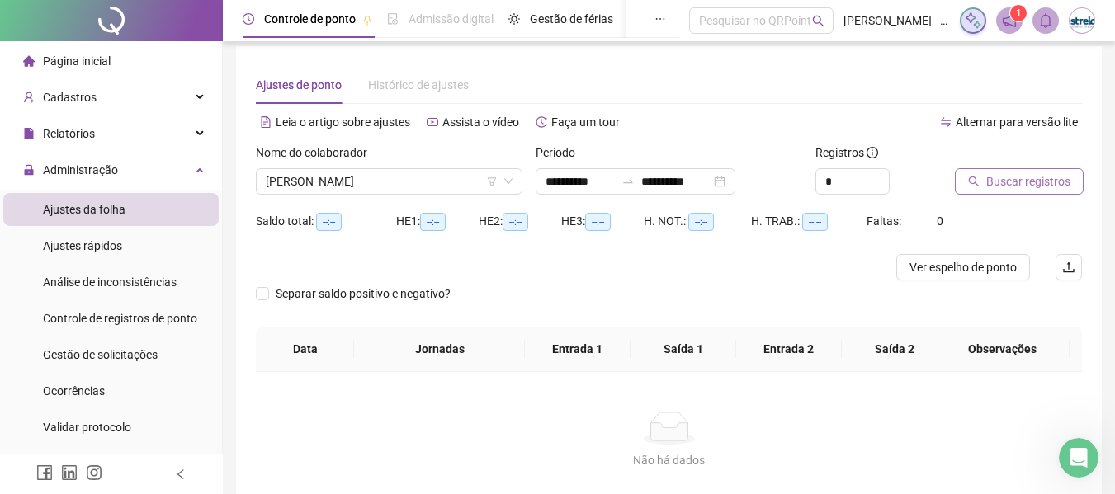
click at [982, 176] on button "Buscar registros" at bounding box center [1019, 181] width 129 height 26
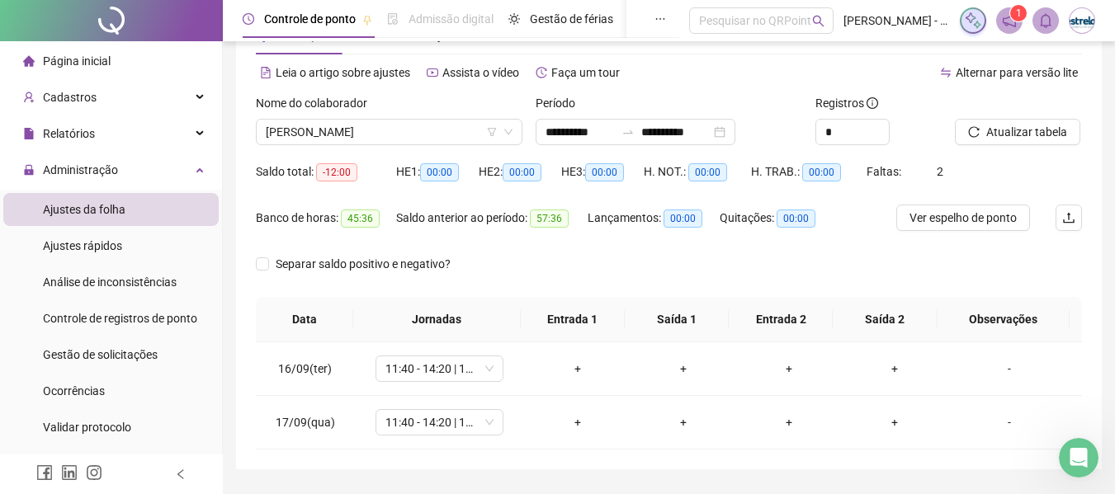
scroll to position [104, 0]
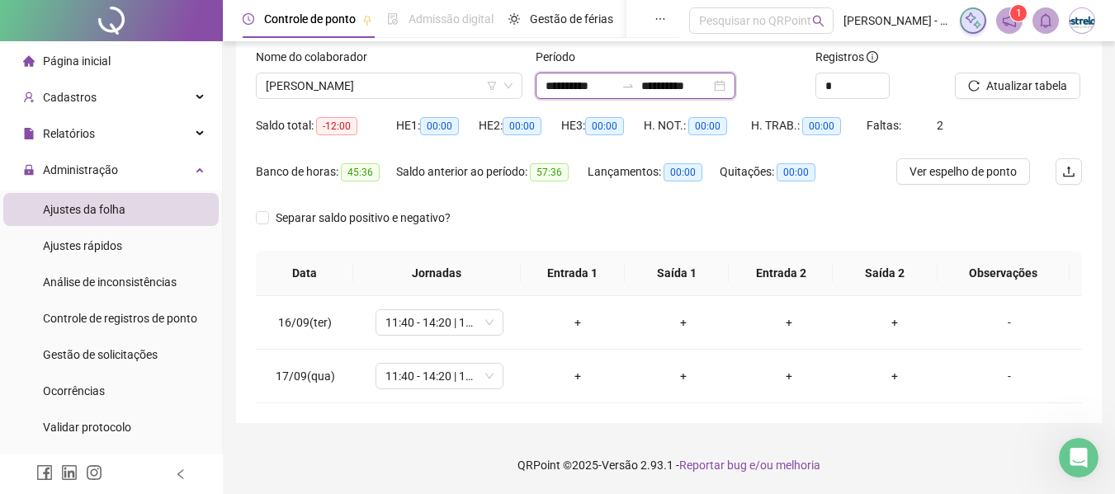
click at [612, 92] on input "**********" at bounding box center [579, 86] width 69 height 18
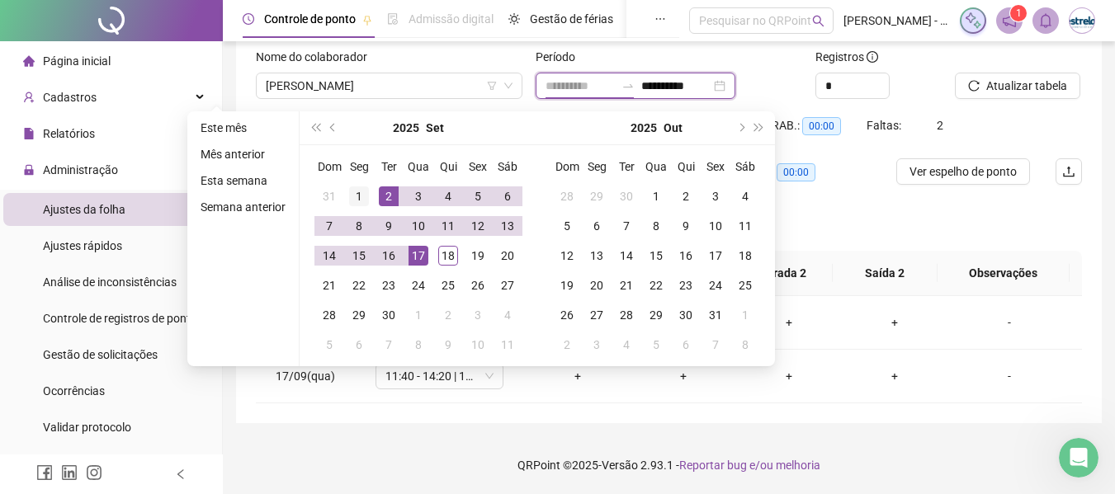
type input "**********"
drag, startPoint x: 357, startPoint y: 204, endPoint x: 394, endPoint y: 203, distance: 36.3
click at [358, 204] on div "1" at bounding box center [359, 196] width 20 height 20
type input "**********"
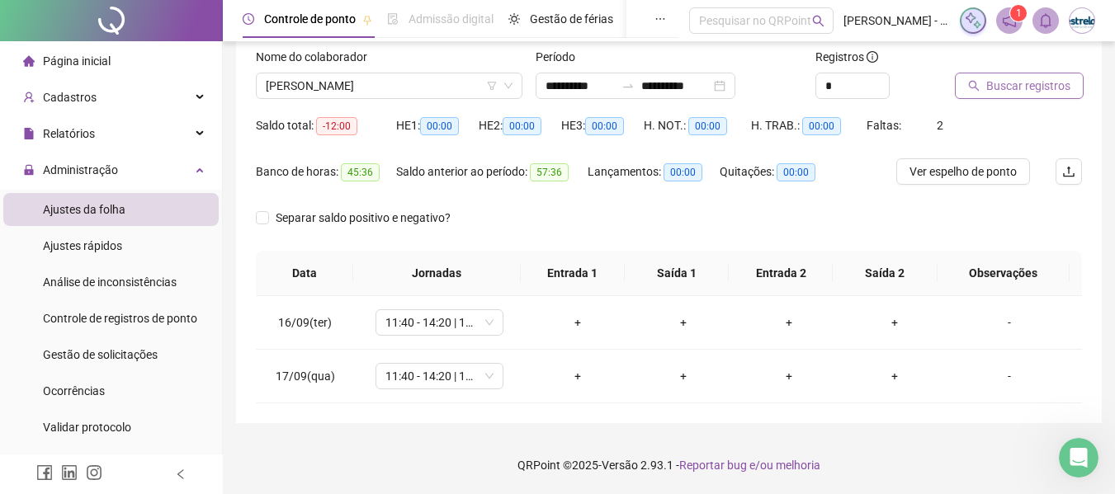
click at [982, 89] on button "Buscar registros" at bounding box center [1019, 86] width 129 height 26
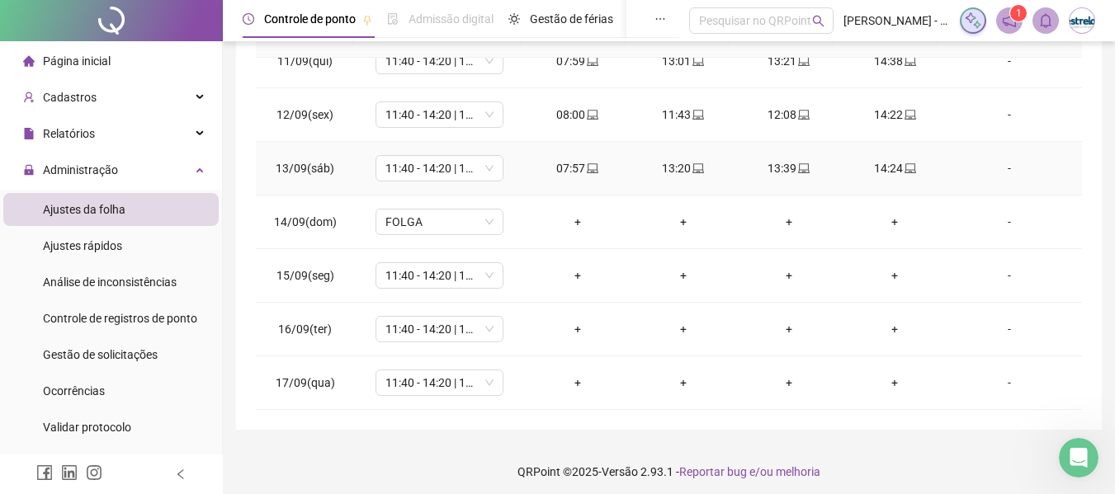
scroll to position [349, 0]
